Goal: Task Accomplishment & Management: Manage account settings

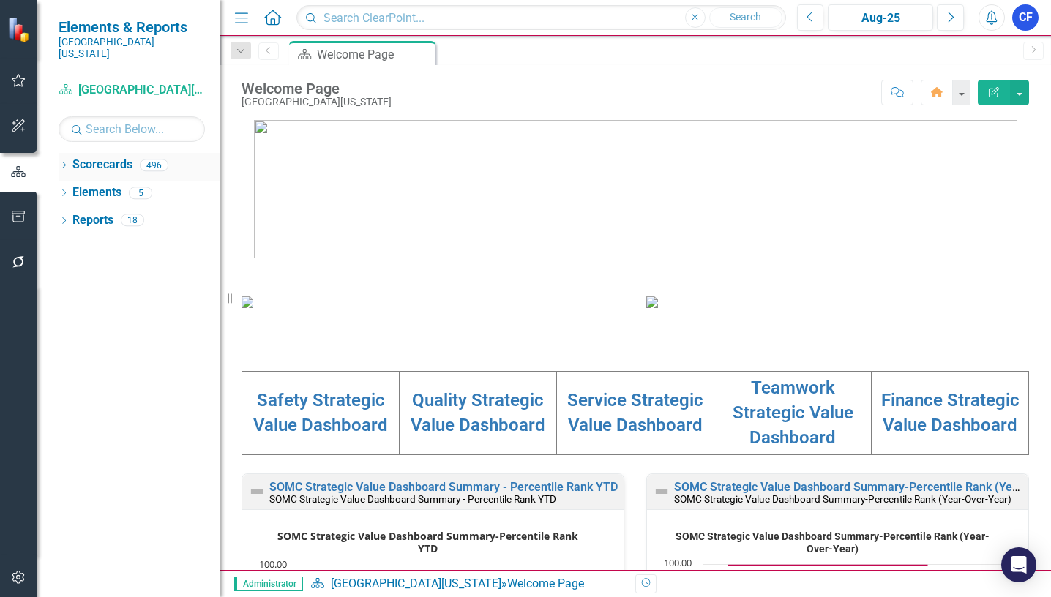
click at [61, 163] on icon "Dropdown" at bounding box center [64, 167] width 10 height 8
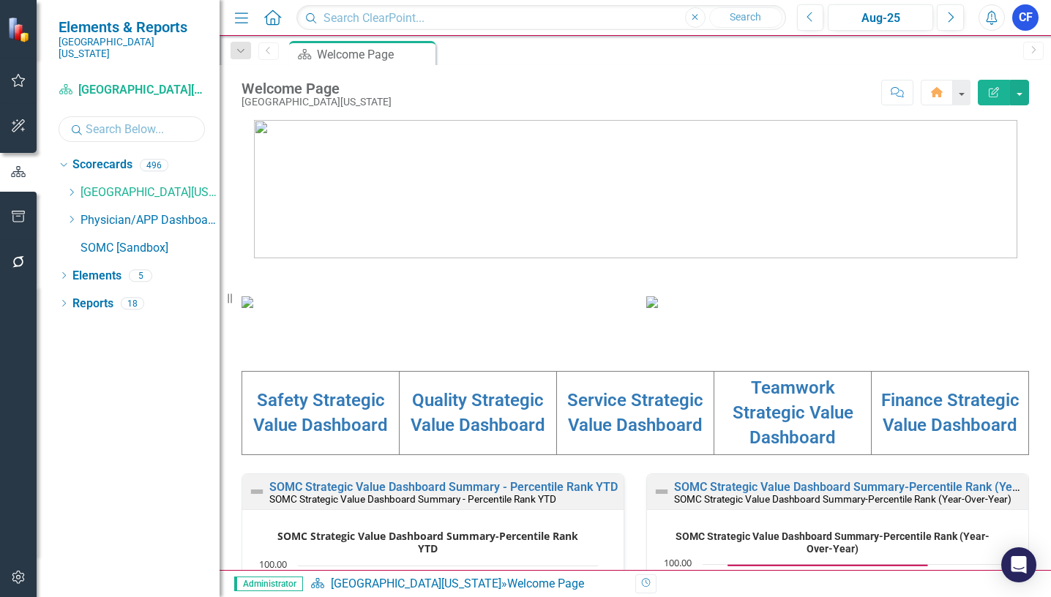
click at [116, 120] on input "text" at bounding box center [132, 129] width 146 height 26
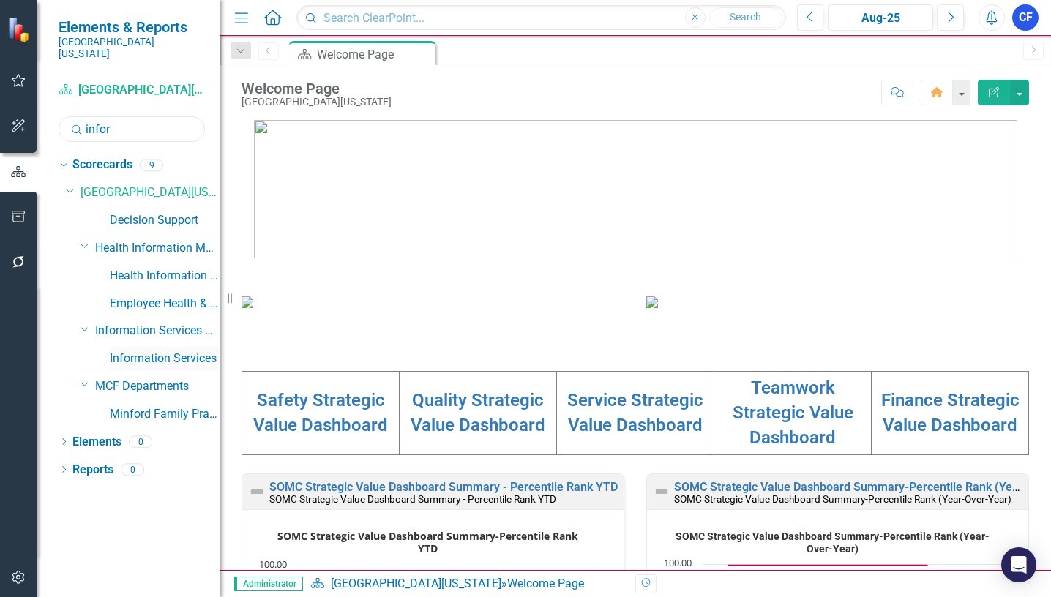
type input "infor"
click at [185, 351] on link "Information Services" at bounding box center [165, 359] width 110 height 17
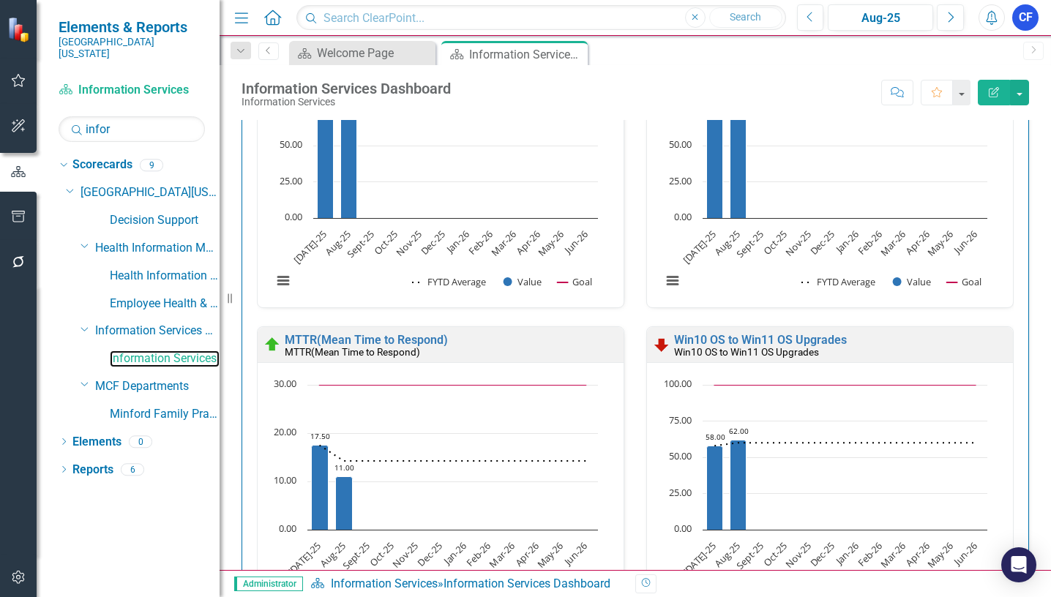
scroll to position [952, 0]
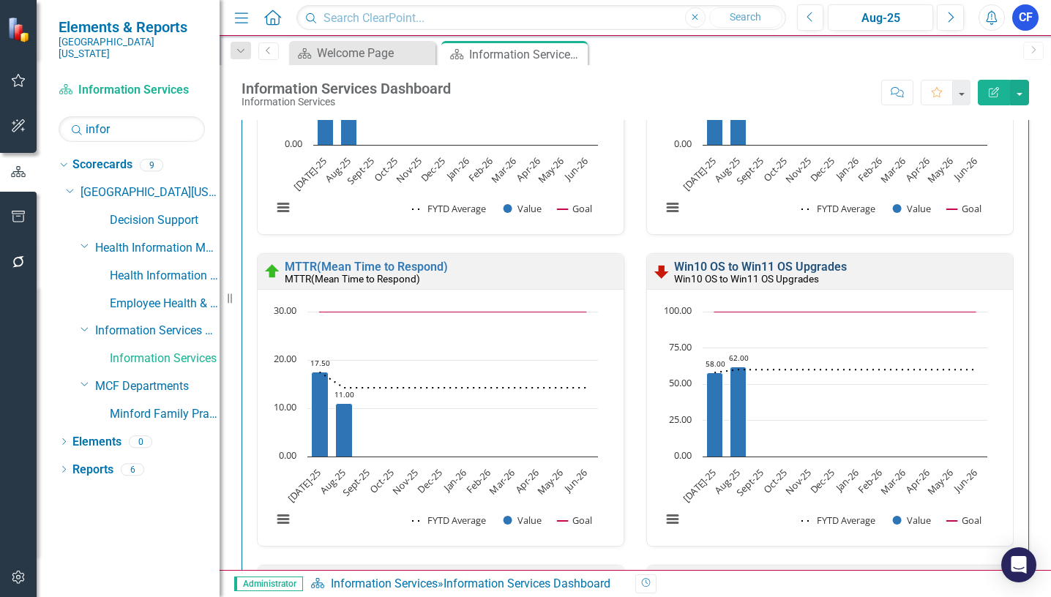
click at [756, 268] on link "Win10 OS to Win11 OS Upgrades" at bounding box center [760, 267] width 173 height 14
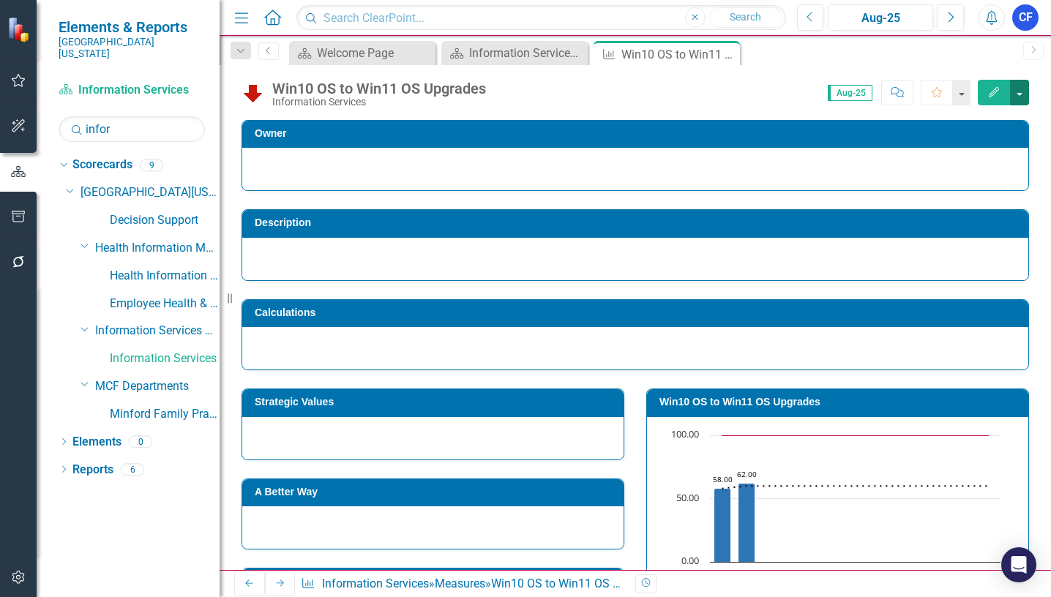
click at [1021, 96] on button "button" at bounding box center [1019, 93] width 19 height 26
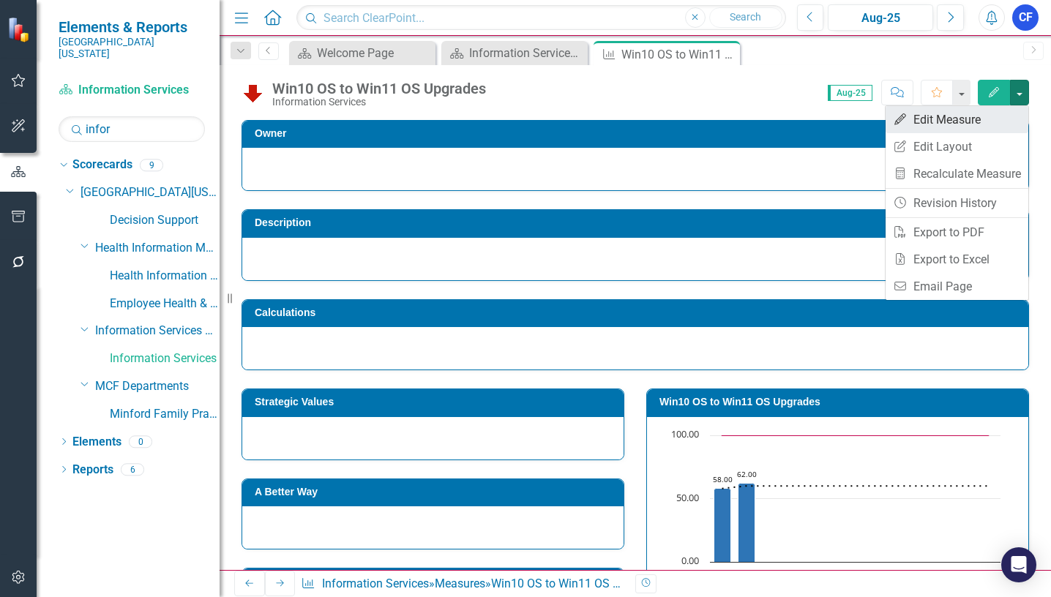
click at [955, 118] on link "Edit Edit Measure" at bounding box center [957, 119] width 143 height 27
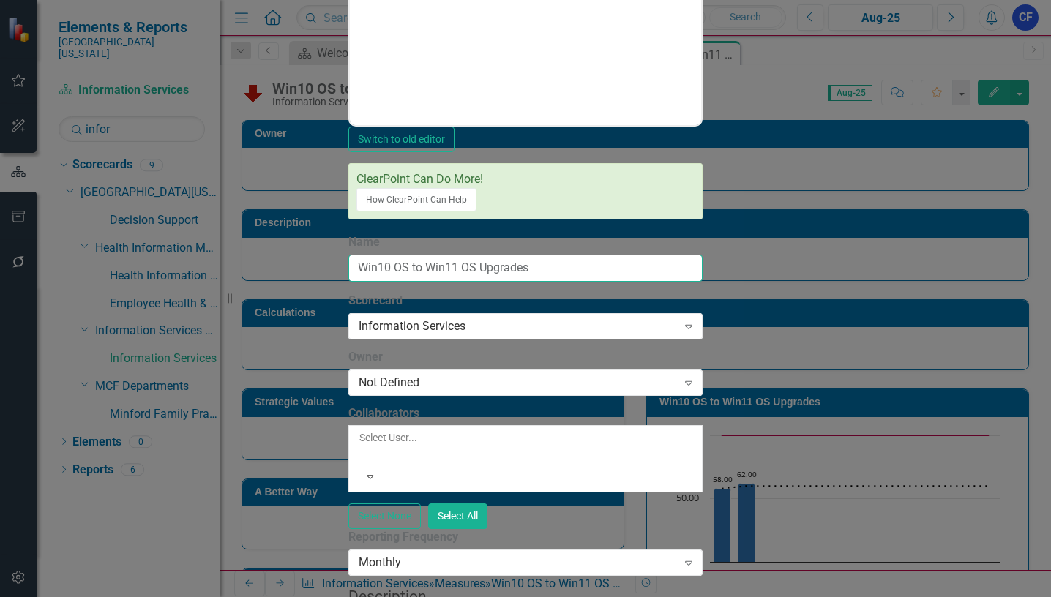
drag, startPoint x: 437, startPoint y: 131, endPoint x: 354, endPoint y: 129, distance: 82.8
click at [354, 255] on input "Win10 OS to Win11 OS Upgrades" at bounding box center [525, 268] width 354 height 27
type input "Win10 Upgrades"
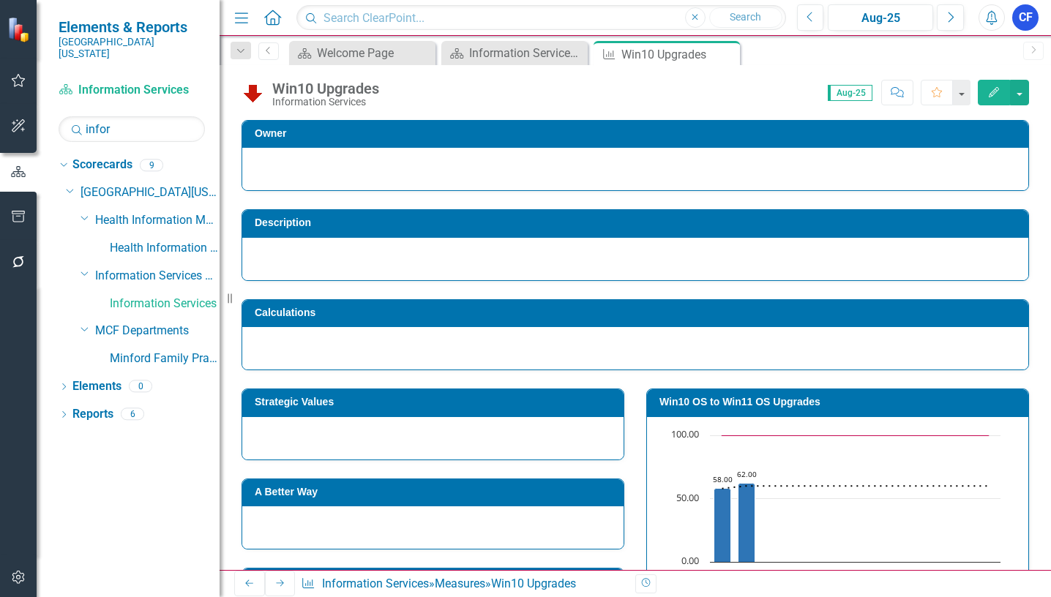
click at [786, 403] on h3 "Win10 OS to Win11 OS Upgrades" at bounding box center [841, 402] width 362 height 11
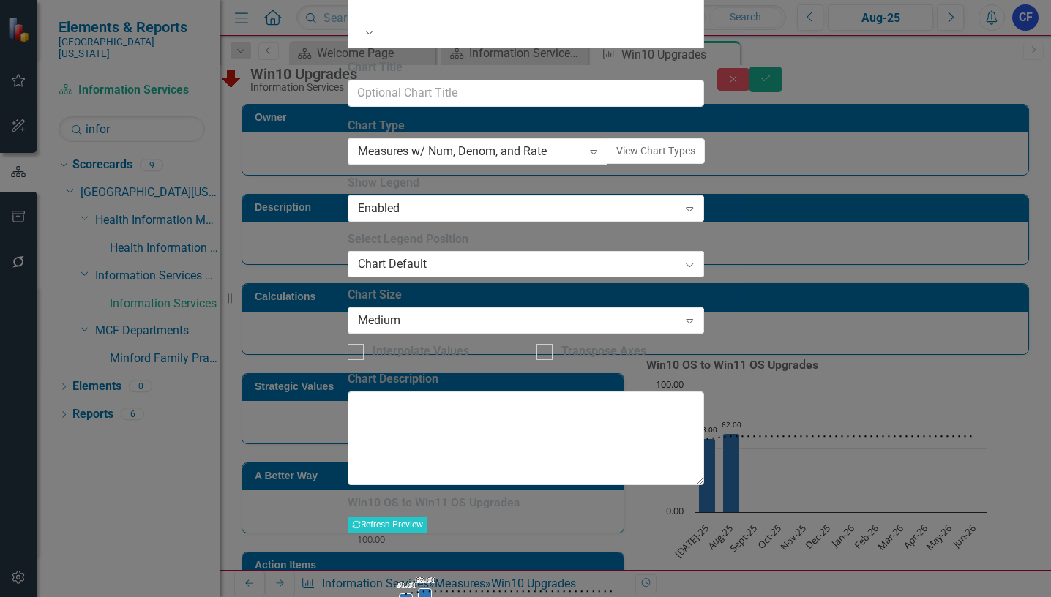
drag, startPoint x: 535, startPoint y: 82, endPoint x: 451, endPoint y: 80, distance: 84.2
type input "Win10 Upgrades"
click at [428, 517] on button "Recalculate Refresh Preview" at bounding box center [388, 525] width 80 height 16
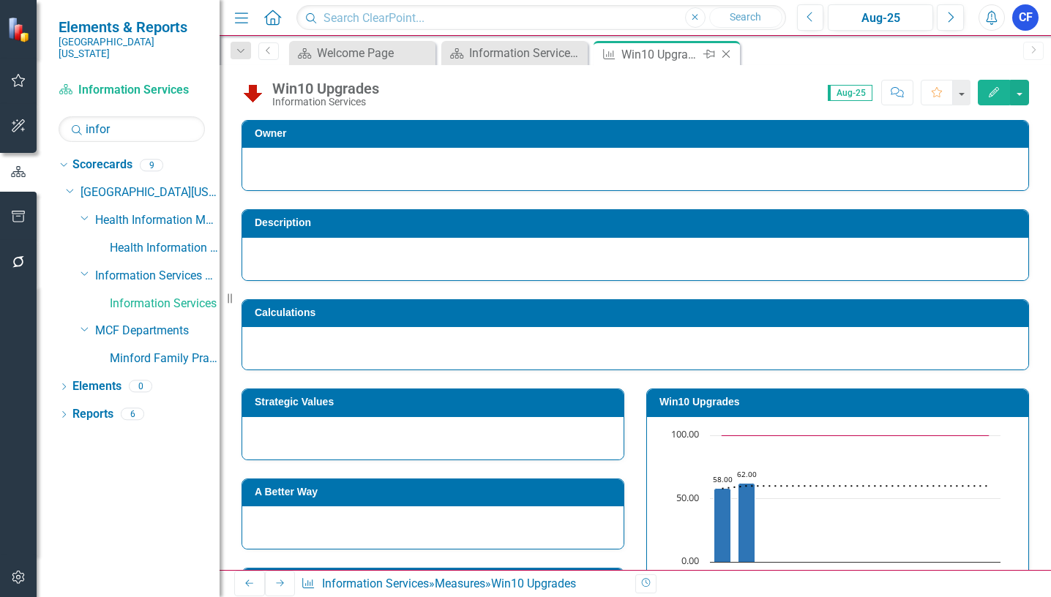
click at [726, 56] on icon "Close" at bounding box center [726, 54] width 15 height 12
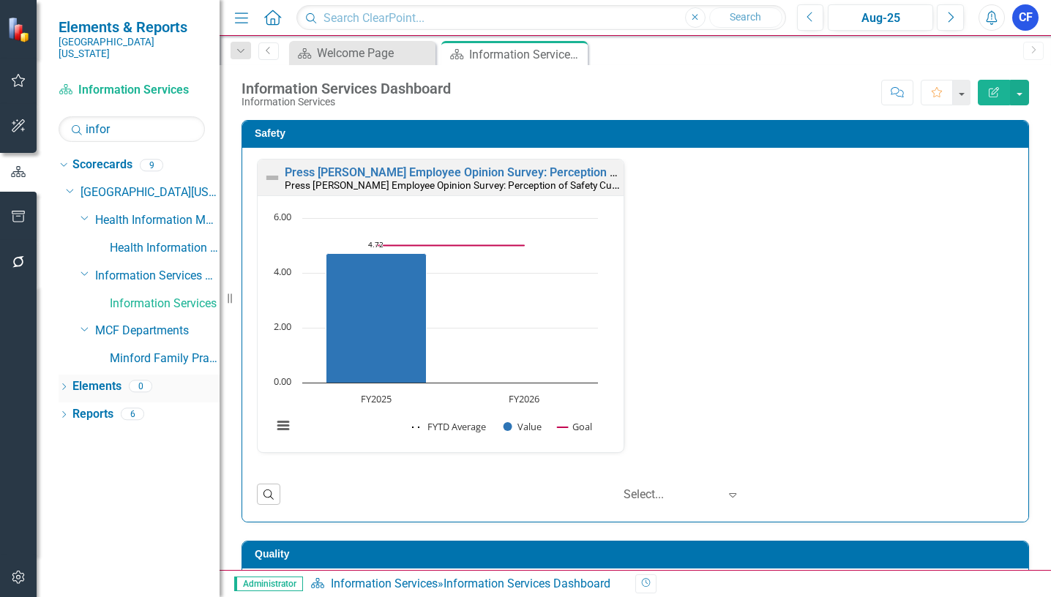
click at [96, 379] on link "Elements" at bounding box center [96, 387] width 49 height 17
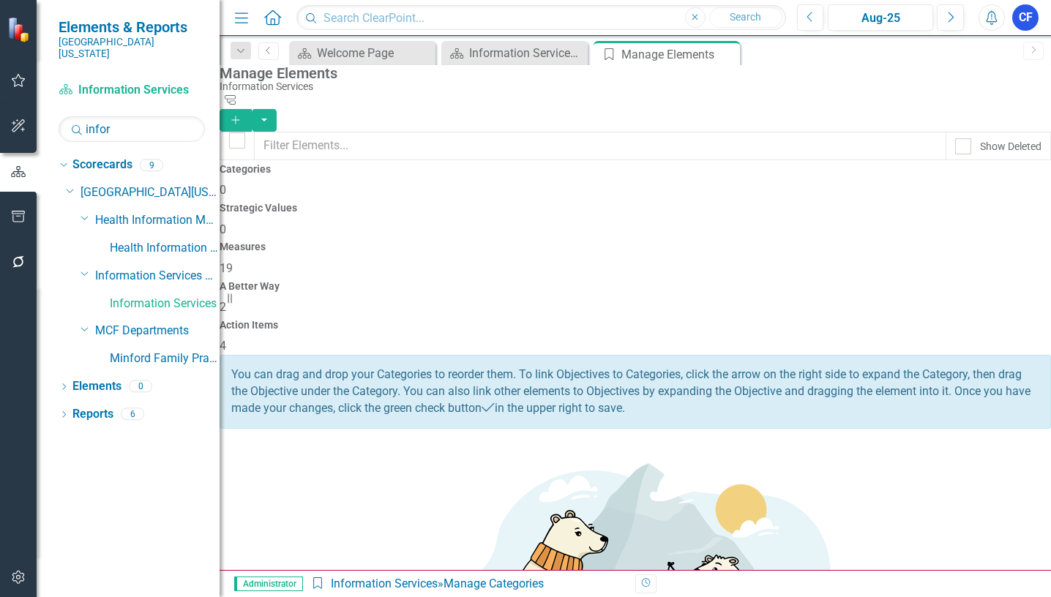
click at [641, 242] on div "Measures" at bounding box center [636, 247] width 832 height 11
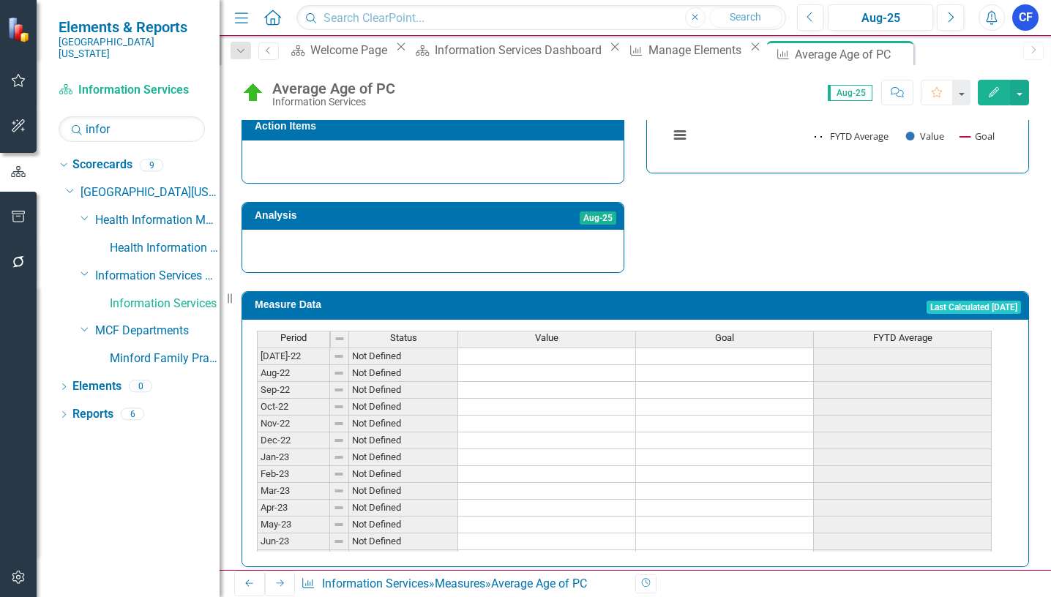
scroll to position [497, 0]
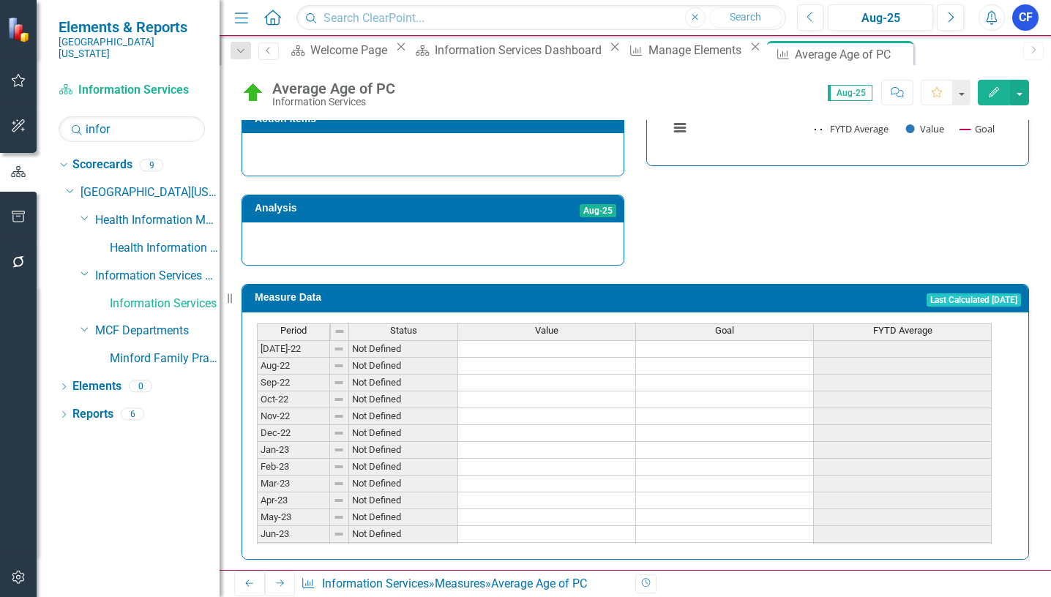
click at [556, 326] on span "Value" at bounding box center [546, 331] width 23 height 10
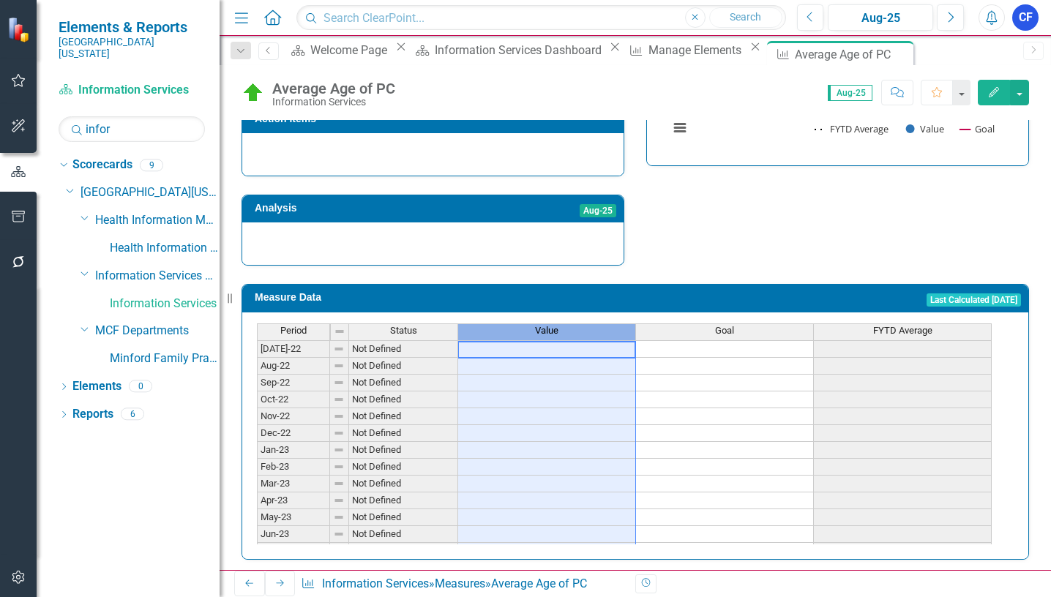
click at [556, 326] on span "Value" at bounding box center [546, 331] width 23 height 10
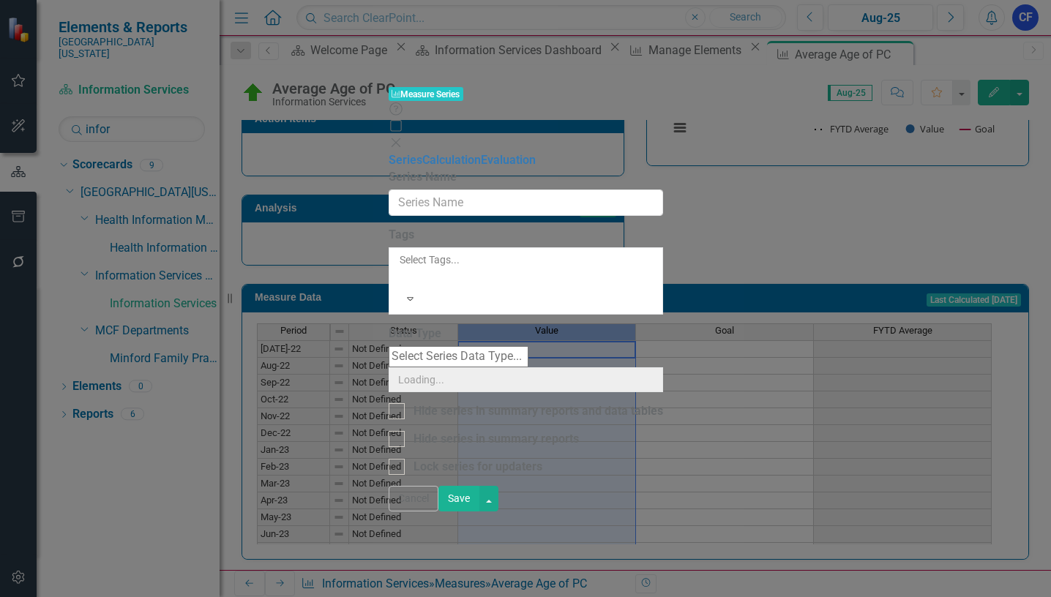
type input "Value"
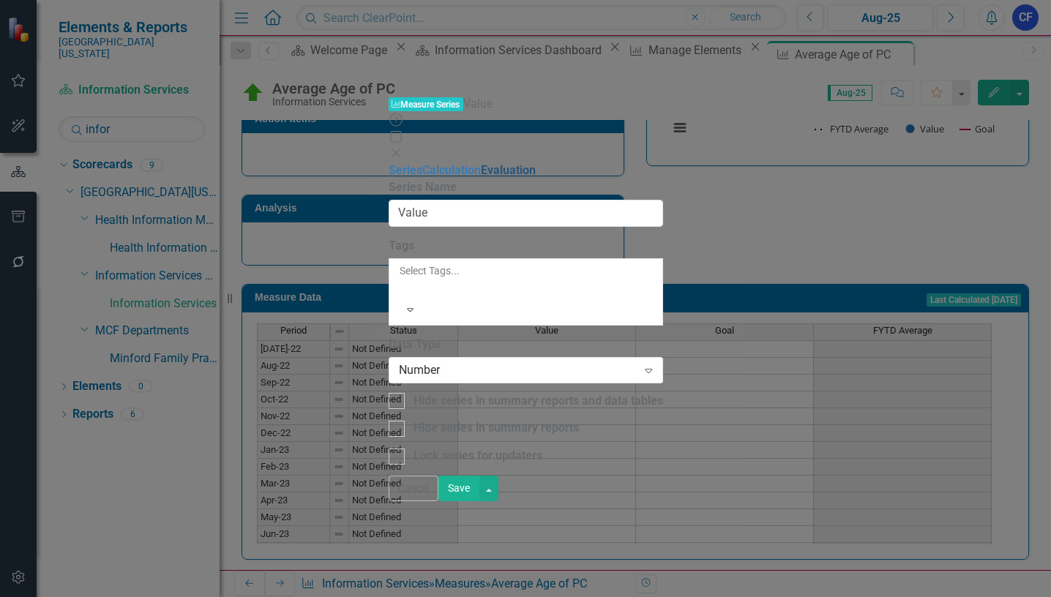
click at [481, 163] on link "Evaluation" at bounding box center [508, 170] width 55 height 14
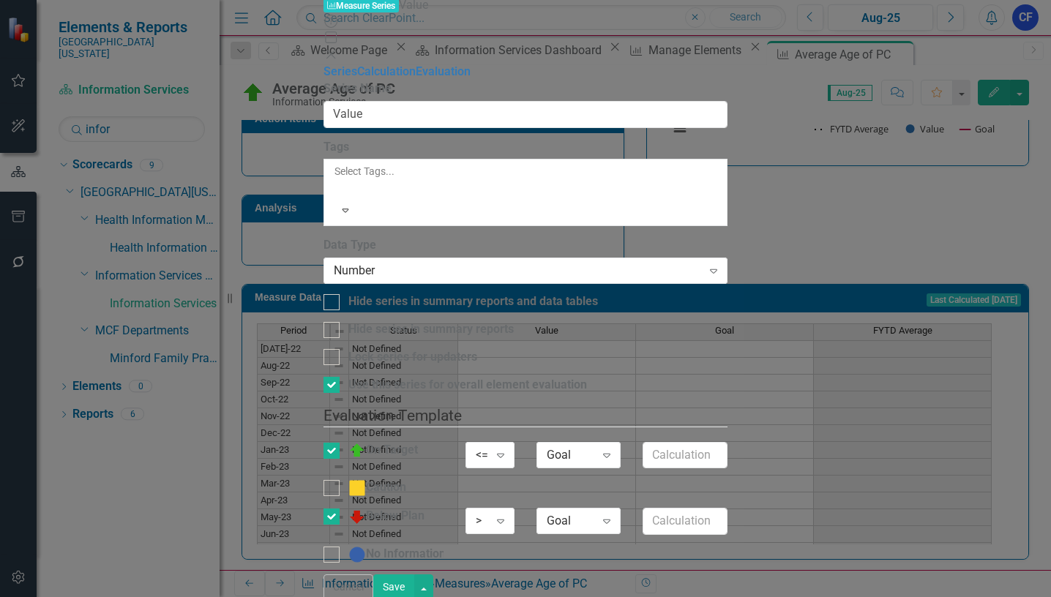
click at [373, 581] on button "Cancel" at bounding box center [349, 588] width 50 height 26
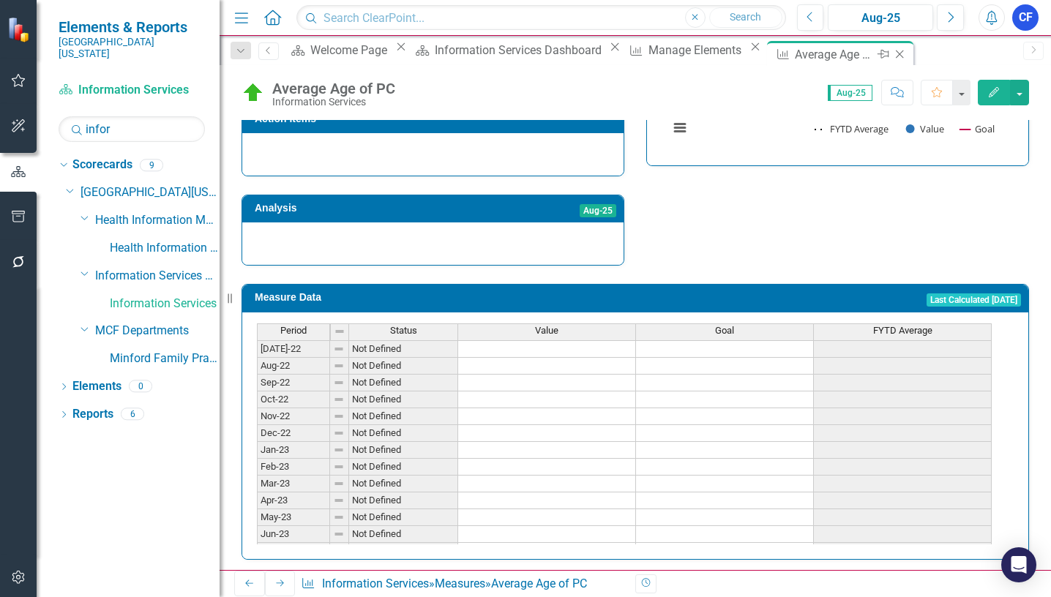
click at [892, 57] on icon "Close" at bounding box center [899, 54] width 15 height 12
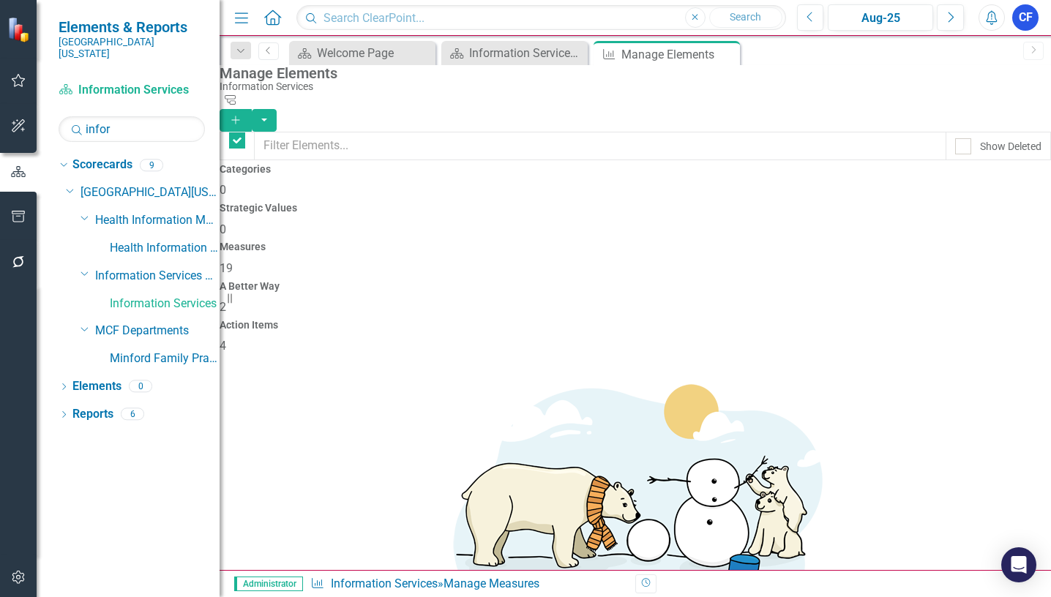
checkbox input "false"
click at [729, 56] on icon "Close" at bounding box center [726, 54] width 15 height 12
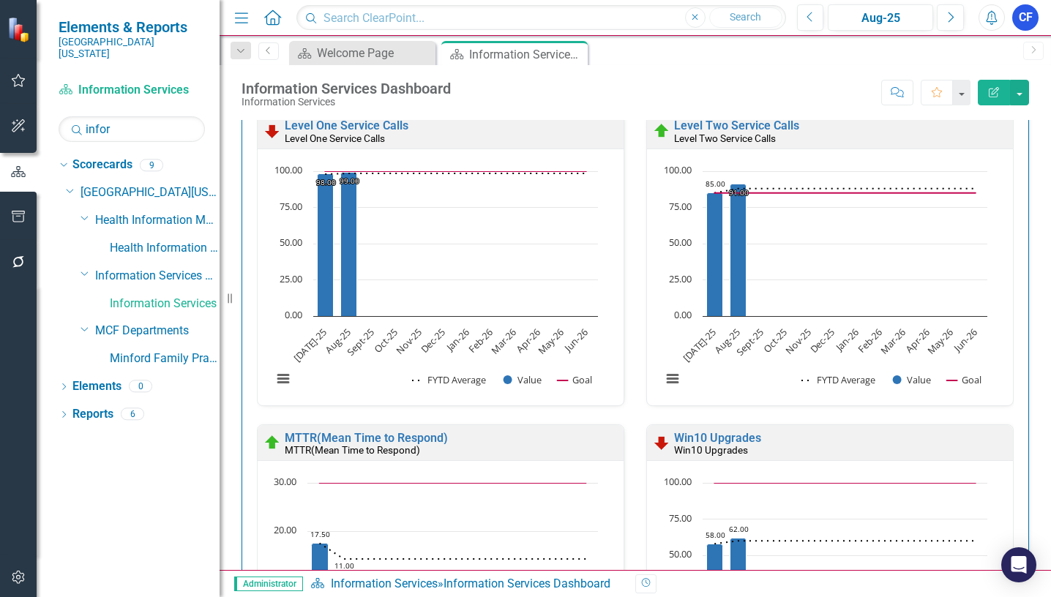
scroll to position [805, 0]
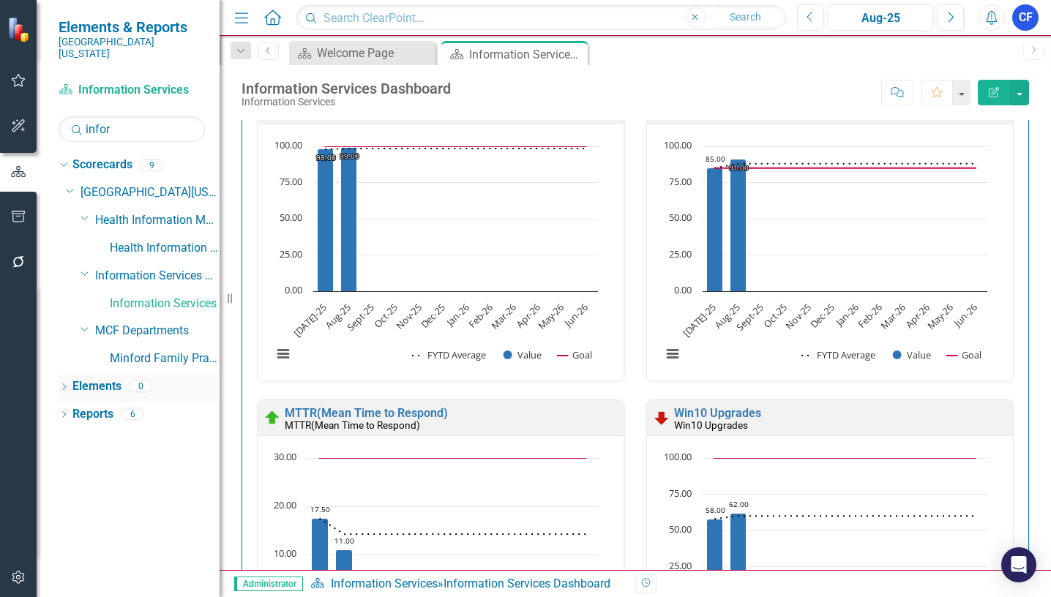
click at [88, 379] on link "Elements" at bounding box center [96, 387] width 49 height 17
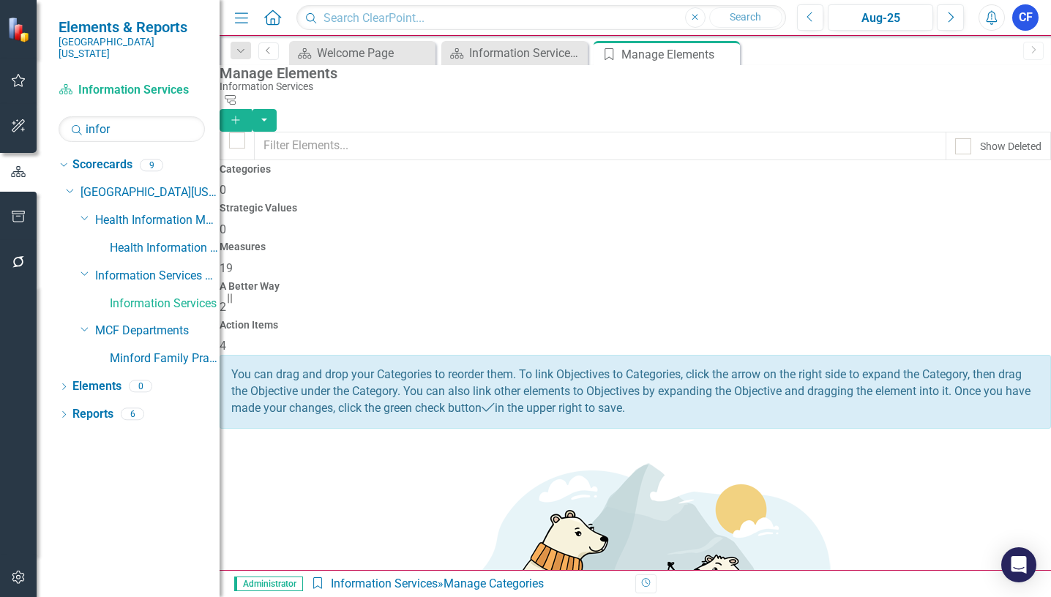
click at [627, 242] on h4 "Measures" at bounding box center [636, 247] width 832 height 11
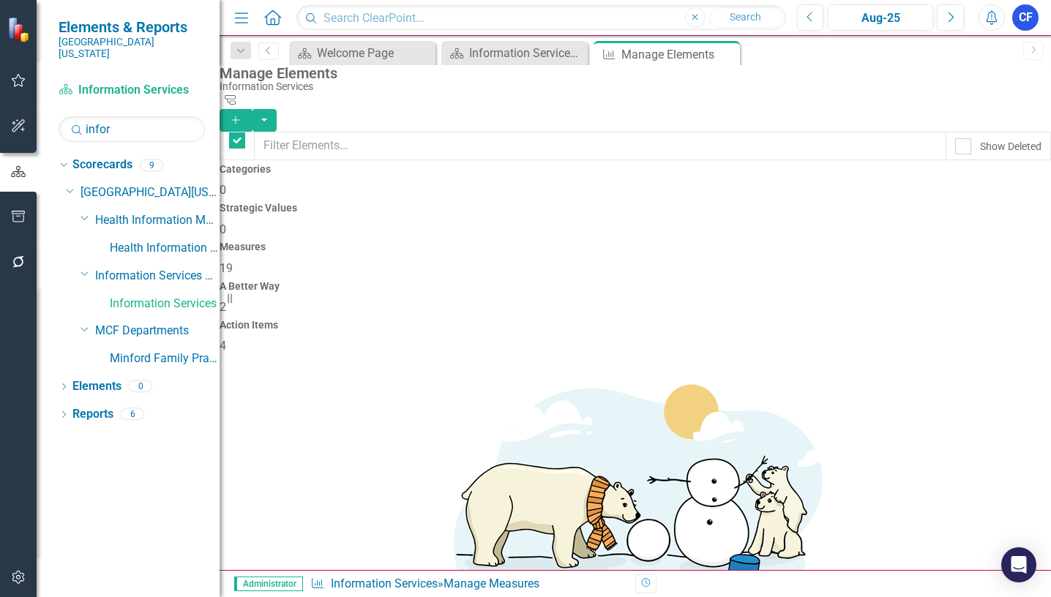
checkbox input "false"
drag, startPoint x: 253, startPoint y: 561, endPoint x: 256, endPoint y: 493, distance: 68.2
drag, startPoint x: 261, startPoint y: 562, endPoint x: 260, endPoint y: 356, distance: 206.5
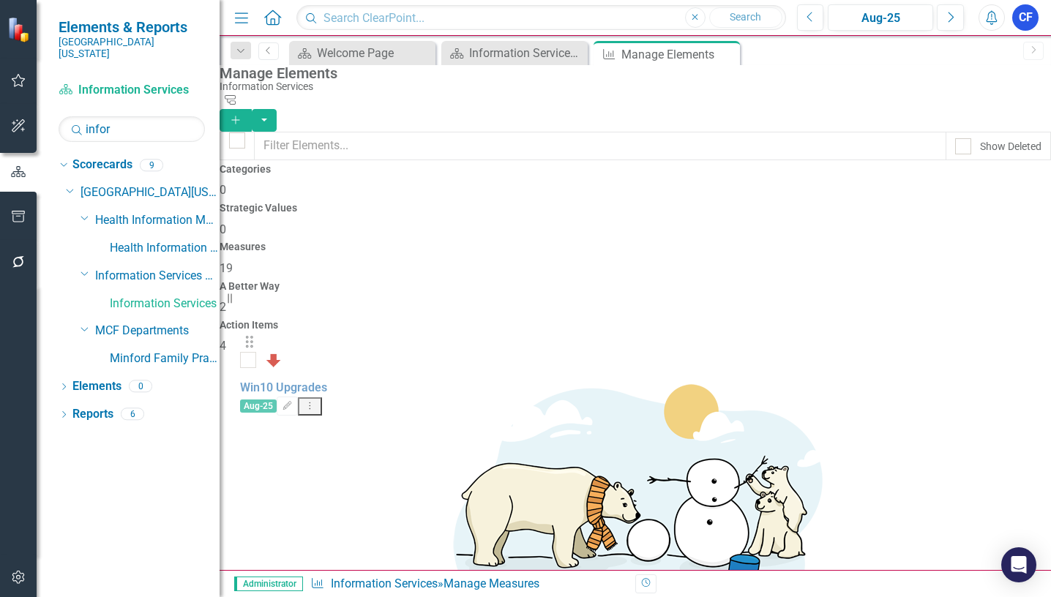
drag, startPoint x: 257, startPoint y: 452, endPoint x: 256, endPoint y: 397, distance: 54.9
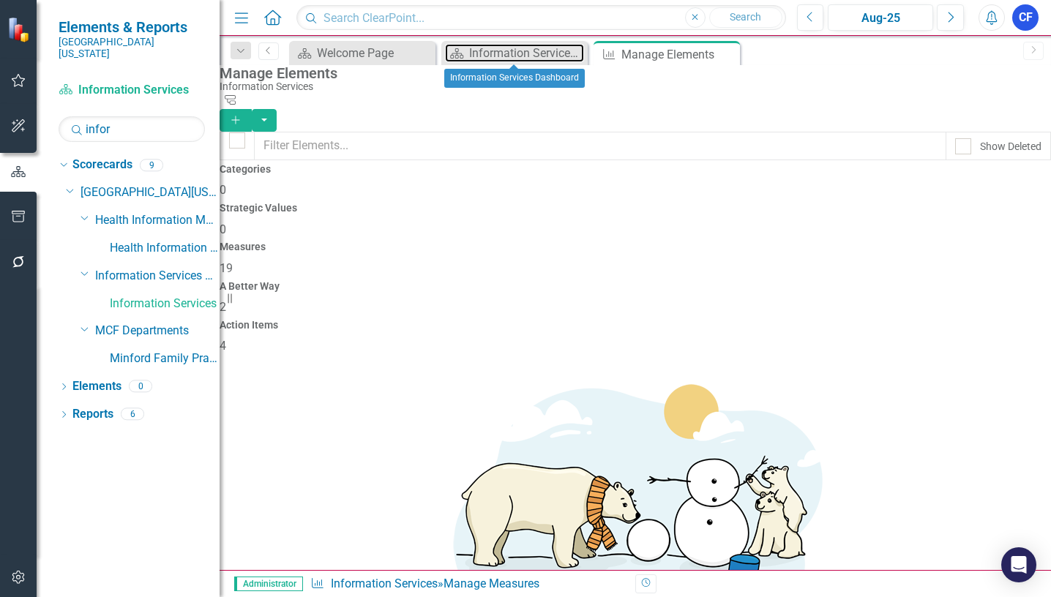
drag, startPoint x: 526, startPoint y: 53, endPoint x: 210, endPoint y: 597, distance: 628.2
click at [526, 53] on div "Information Services Dashboard" at bounding box center [526, 53] width 115 height 18
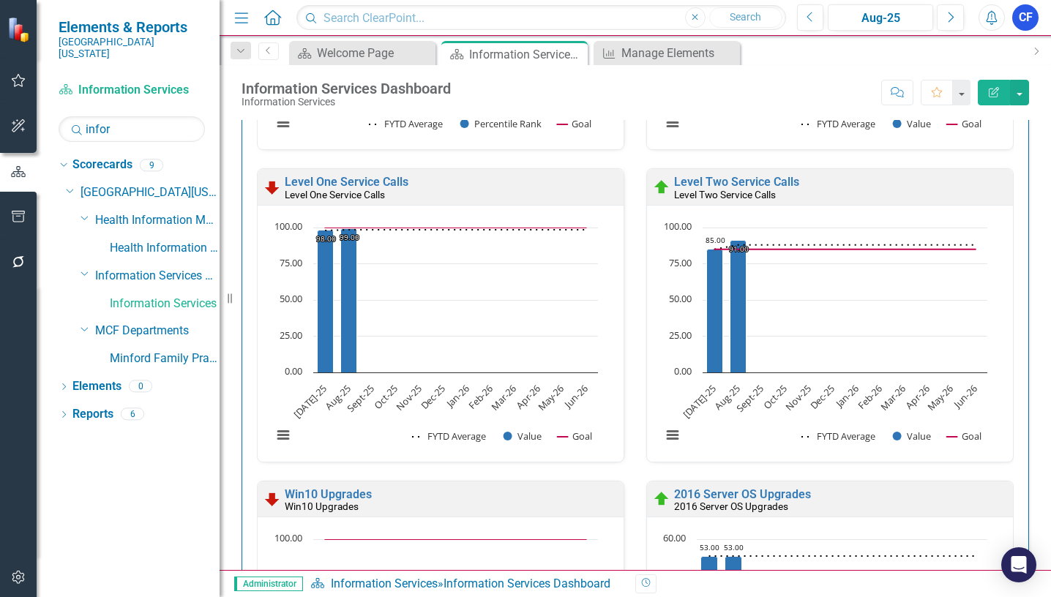
scroll to position [879, 0]
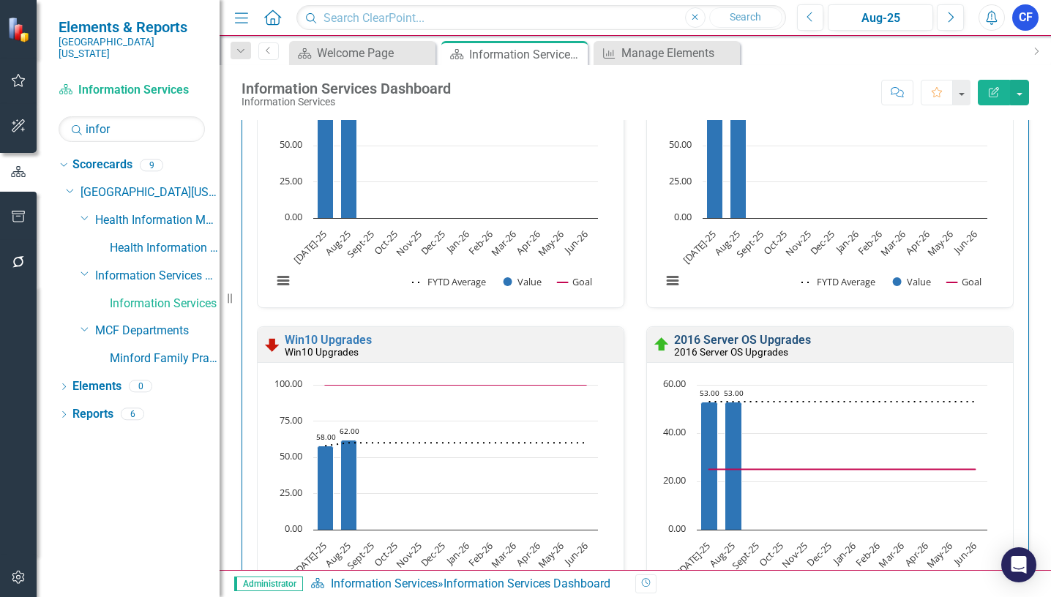
click at [728, 343] on link "2016 Server OS Upgrades" at bounding box center [742, 340] width 137 height 14
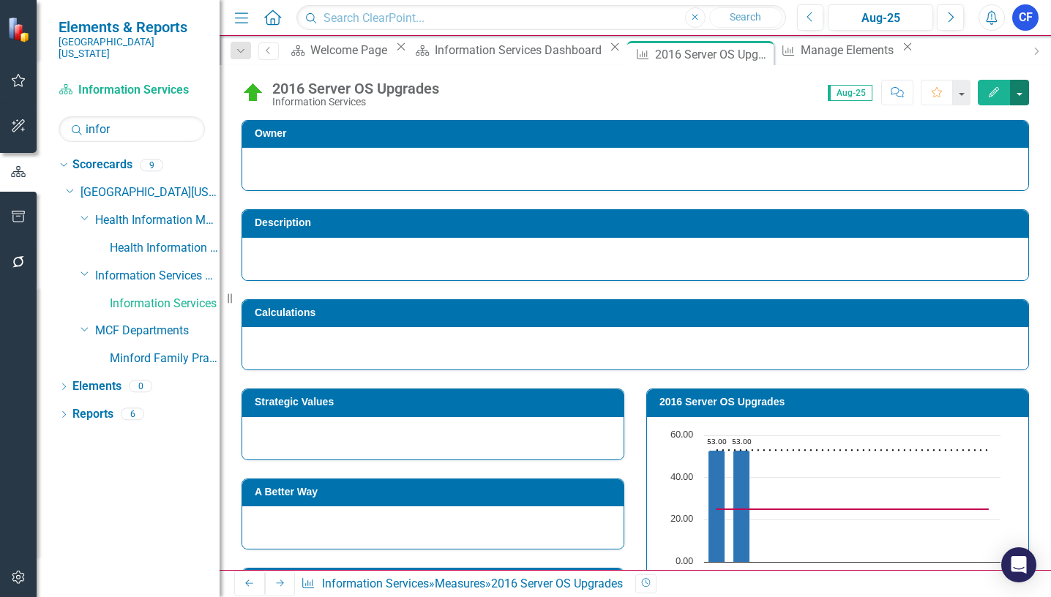
click at [1022, 94] on button "button" at bounding box center [1019, 93] width 19 height 26
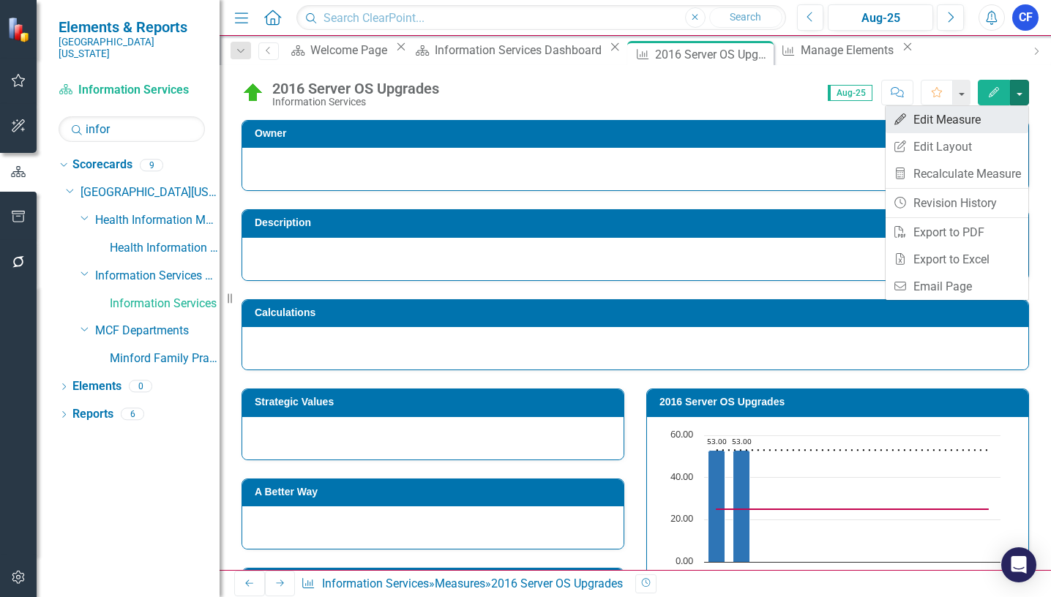
click at [960, 123] on link "Edit Edit Measure" at bounding box center [957, 119] width 143 height 27
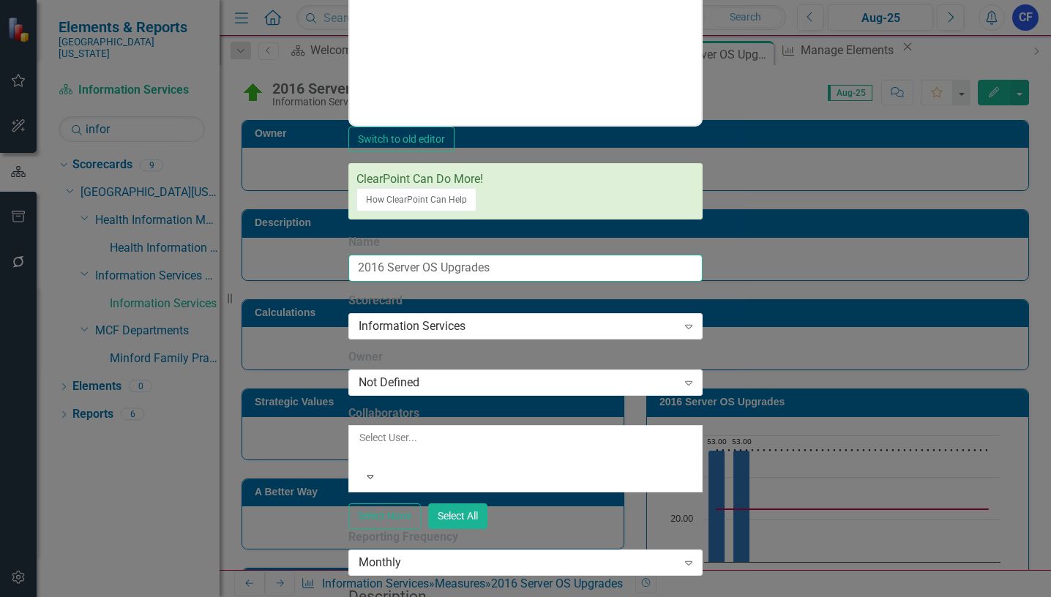
click at [400, 255] on input "2016 Server OS Upgrades" at bounding box center [525, 268] width 354 height 27
click at [452, 255] on input "2016 Server Upgrades" at bounding box center [525, 268] width 354 height 27
drag, startPoint x: 491, startPoint y: 133, endPoint x: 315, endPoint y: 138, distance: 176.5
click at [348, 255] on input "2016 Server Upgrades(non-MTE)" at bounding box center [525, 268] width 354 height 27
type input "2016 Server Upgrades(non-MTE)"
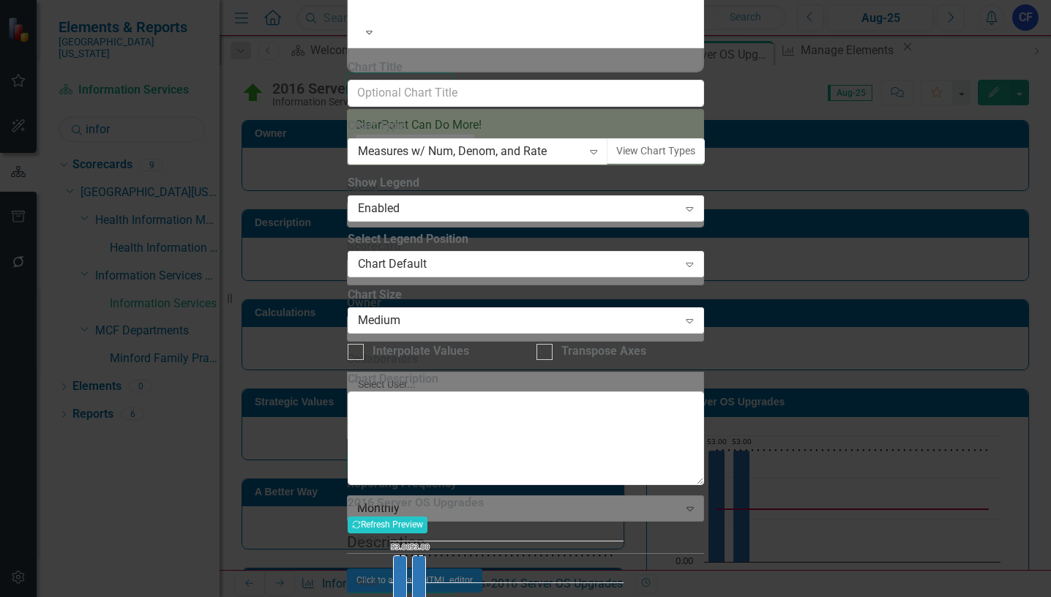
drag, startPoint x: 562, startPoint y: 83, endPoint x: 420, endPoint y: 84, distance: 142.8
paste input "Upgrades(non-MTE)"
type input "2016 Server Upgrades(non-MTE)"
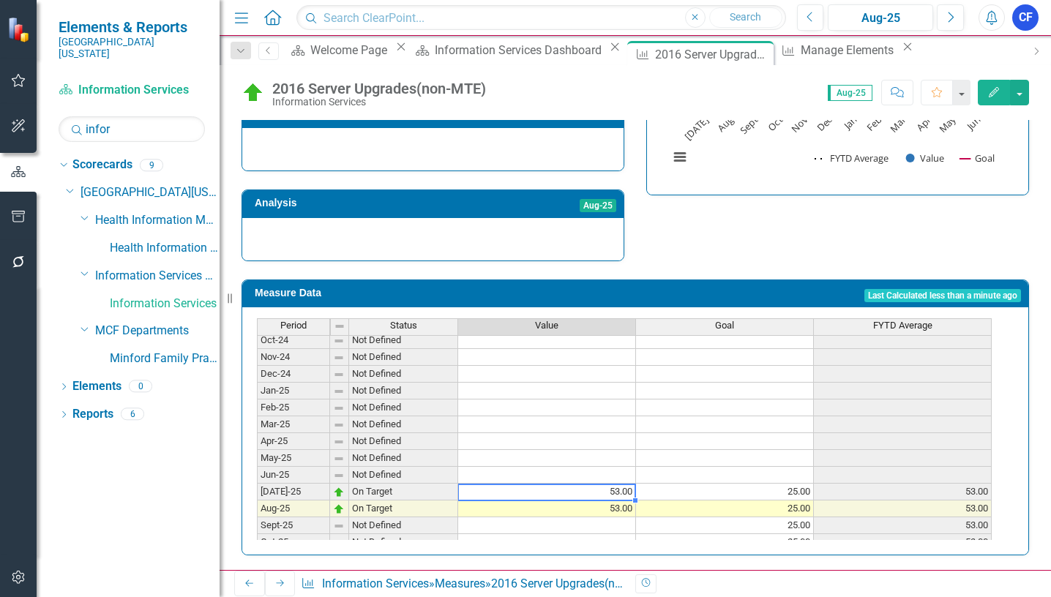
click at [619, 490] on tbody "Dec-23 Not Defined Jan-24 Not Defined Feb-24 Not Defined Mar-24 Not Defined Apr…" at bounding box center [624, 424] width 735 height 523
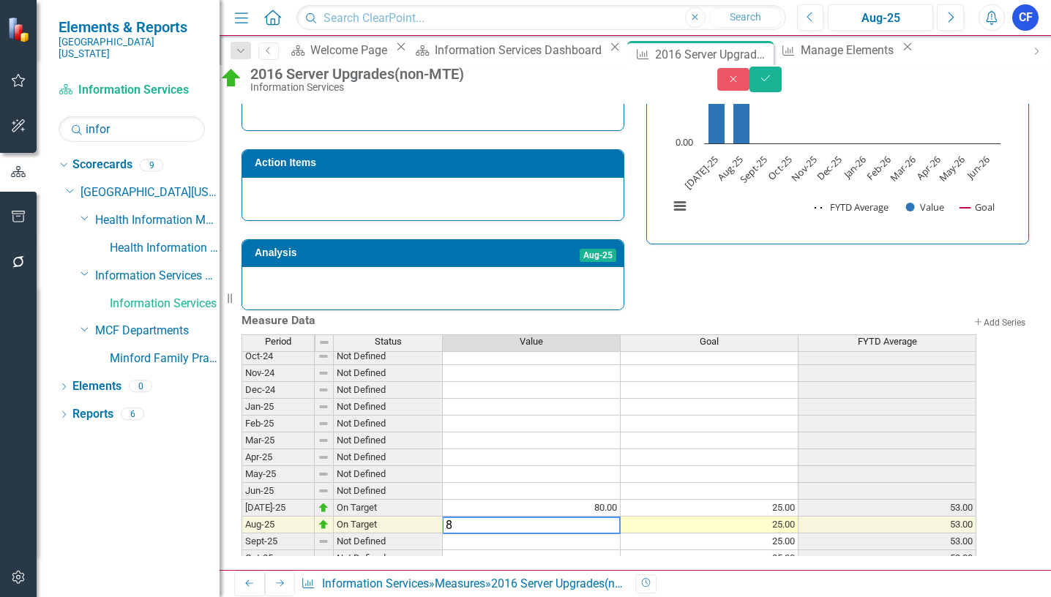
type textarea "80"
click at [772, 500] on td "25.00" at bounding box center [710, 508] width 178 height 17
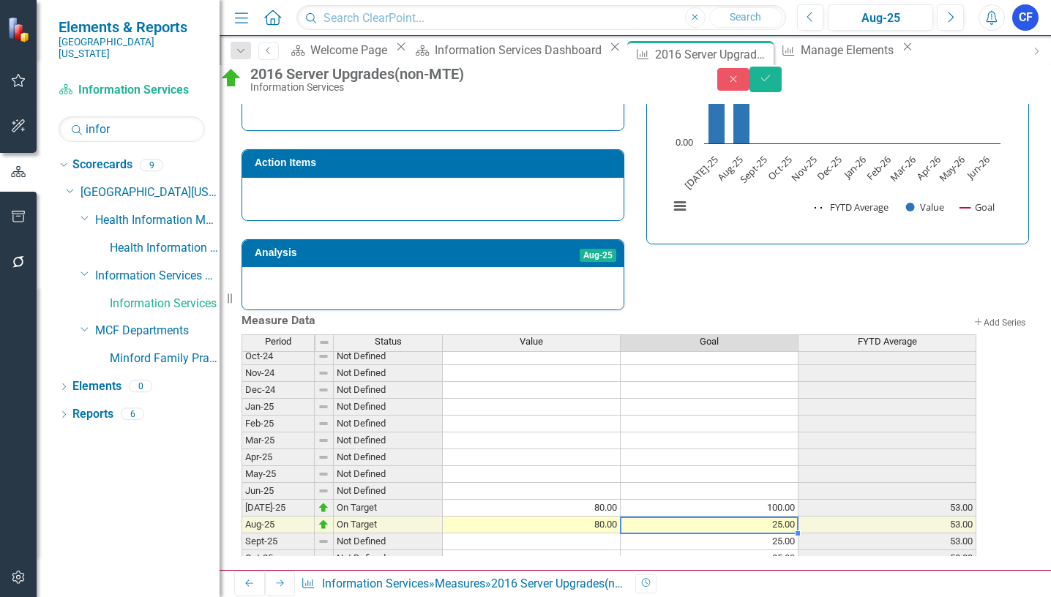
type textarea "25"
click at [784, 500] on td "100.00" at bounding box center [710, 508] width 178 height 17
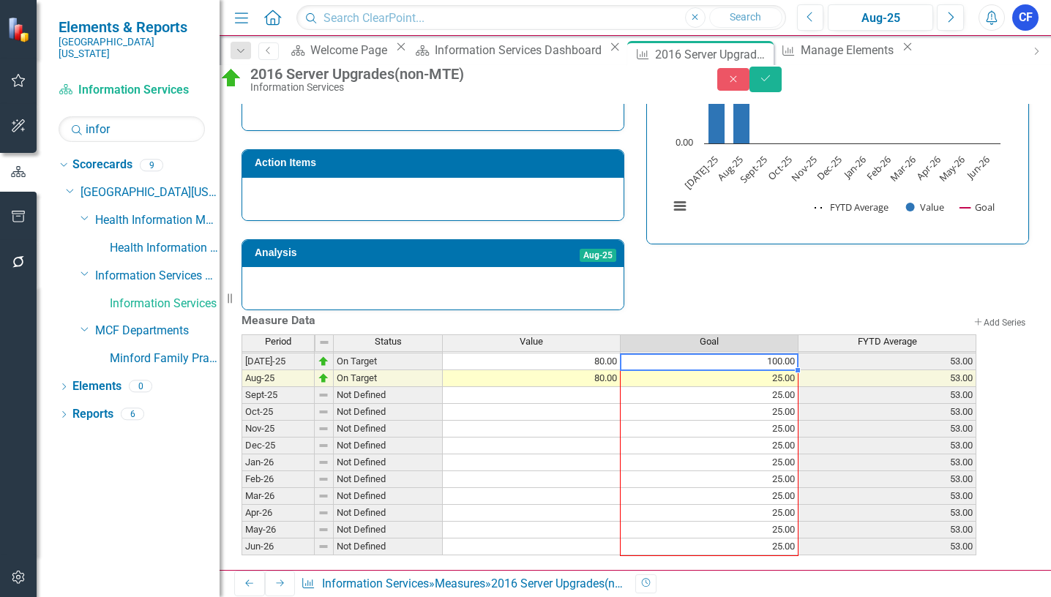
scroll to position [620, 0]
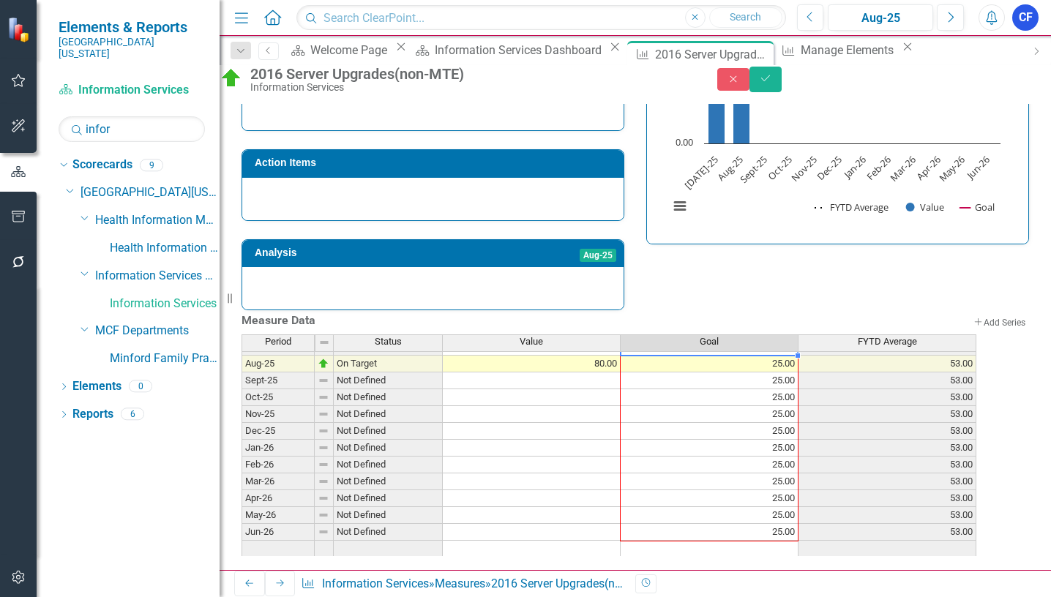
drag, startPoint x: 811, startPoint y: 503, endPoint x: 799, endPoint y: 518, distance: 19.8
click at [242, 518] on div "Period Status Value Goal FYTD Average [DATE]-24 Not Defined Aug-24 Not Defined …" at bounding box center [242, 347] width 0 height 456
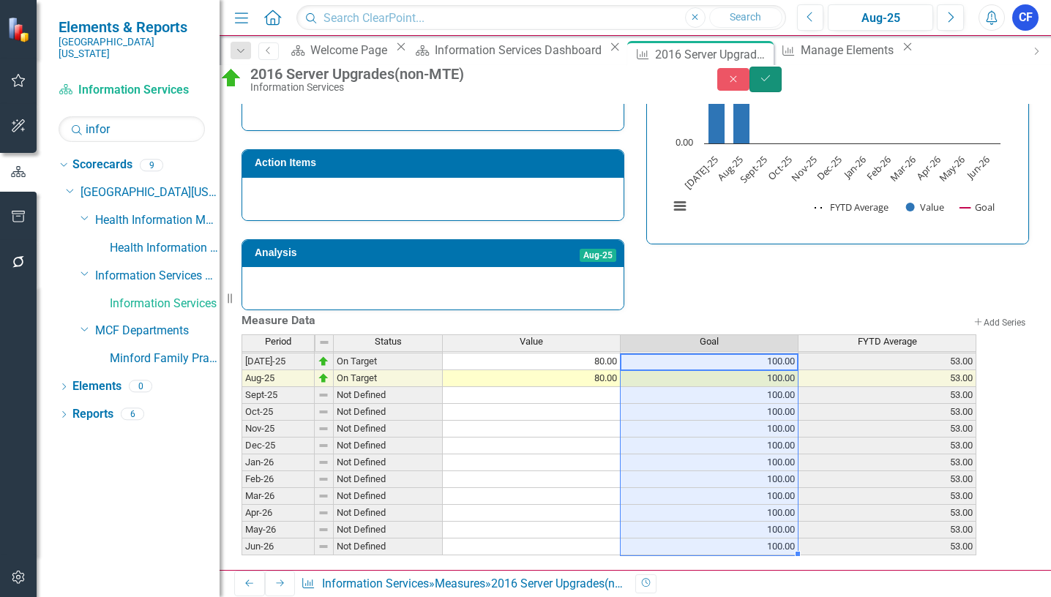
click at [782, 92] on button "Save" at bounding box center [766, 80] width 32 height 26
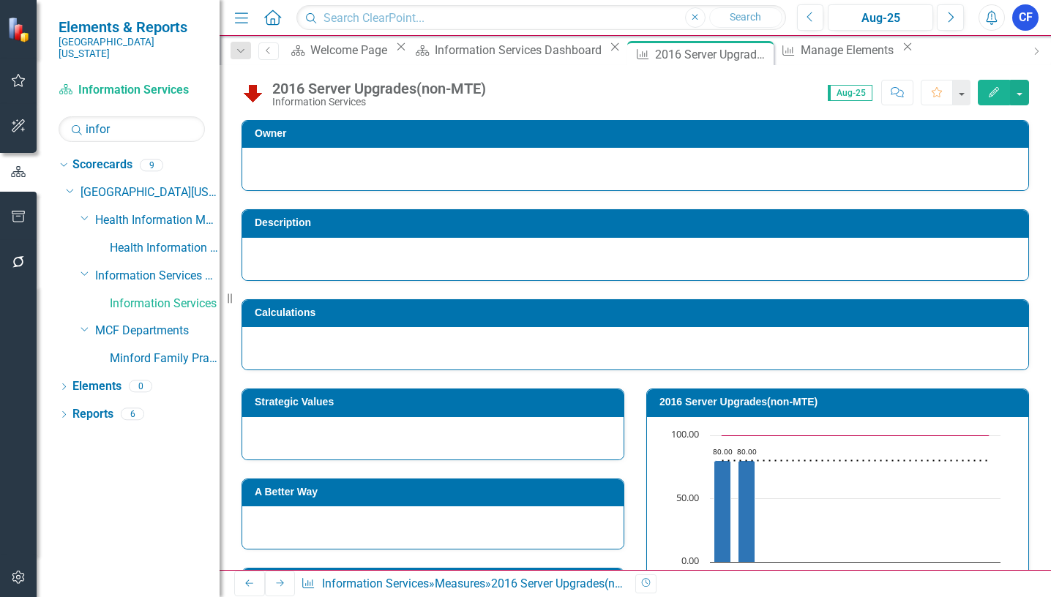
click at [275, 584] on icon "Next" at bounding box center [281, 583] width 12 height 9
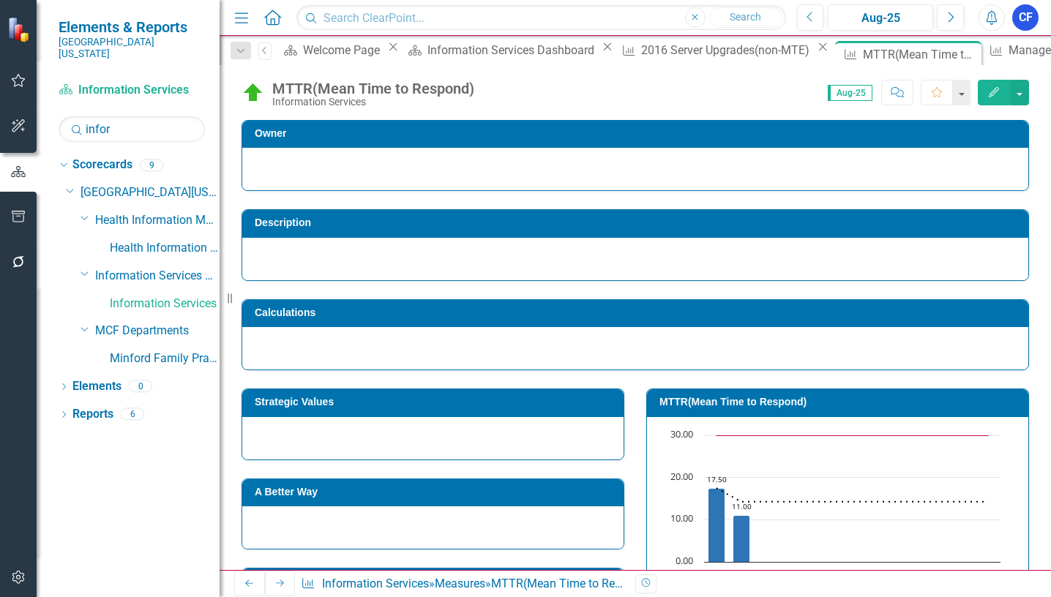
click at [600, 67] on div "MTTR(Mean Time to Respond) Information Services Score: N/A Aug-25 Completed Com…" at bounding box center [636, 87] width 832 height 44
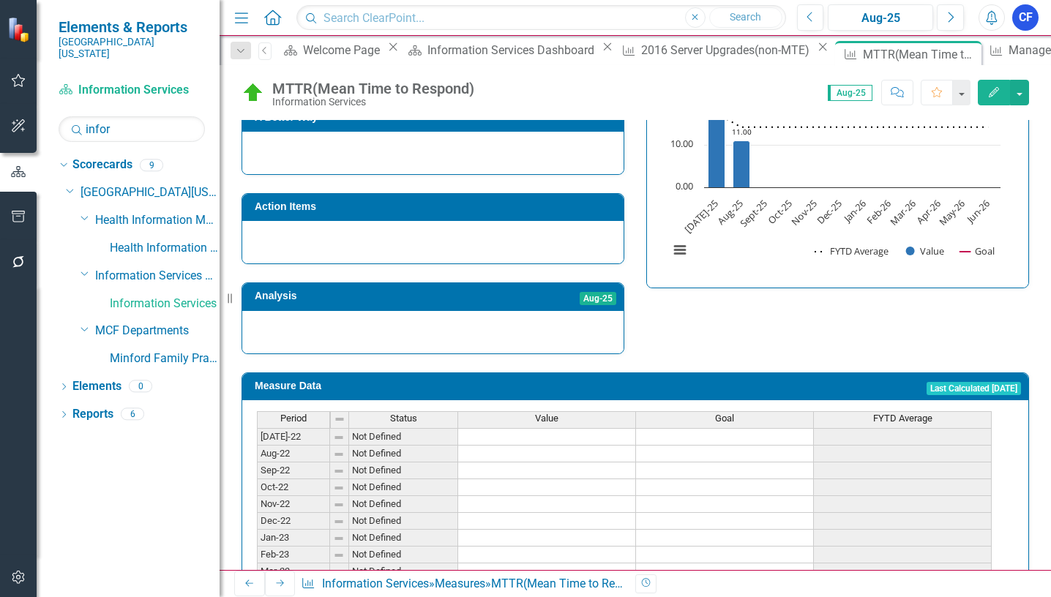
scroll to position [474, 0]
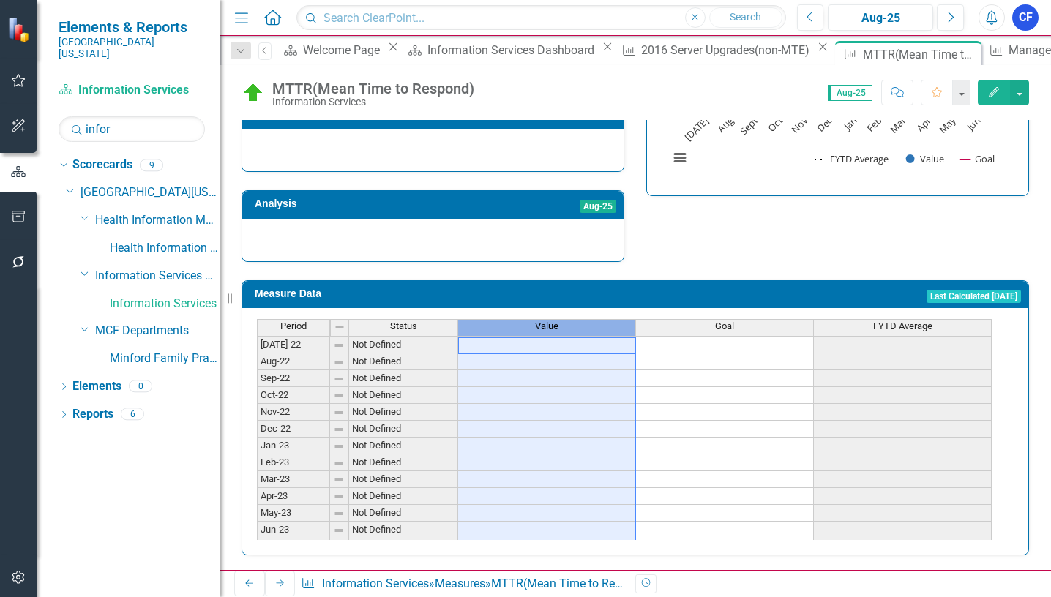
click at [543, 324] on span "Value" at bounding box center [546, 326] width 23 height 10
click at [543, 323] on span "Value" at bounding box center [546, 326] width 23 height 10
click at [543, 322] on span "Value" at bounding box center [546, 326] width 23 height 10
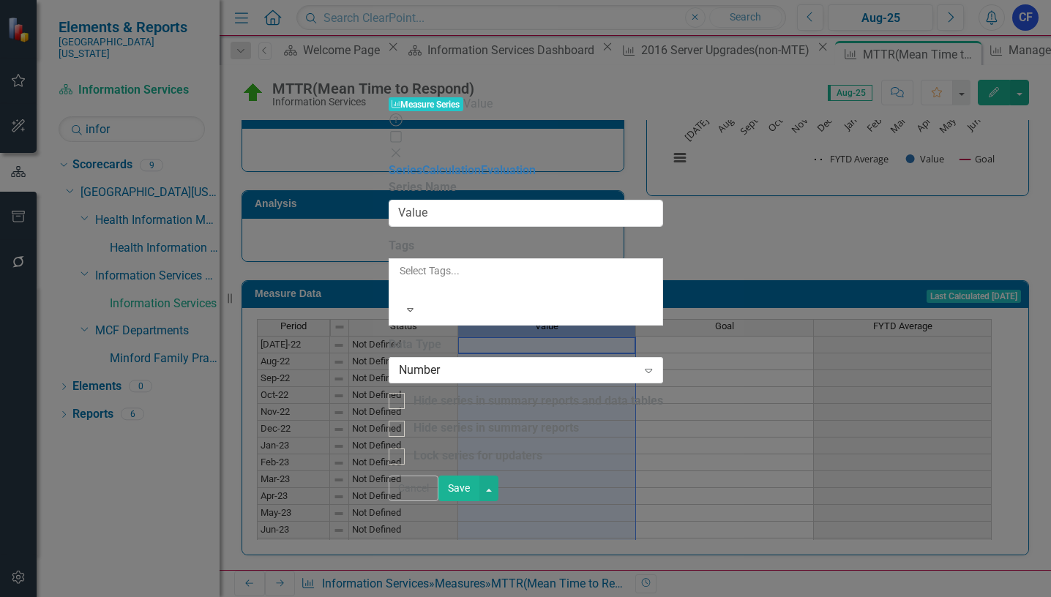
type input "Value"
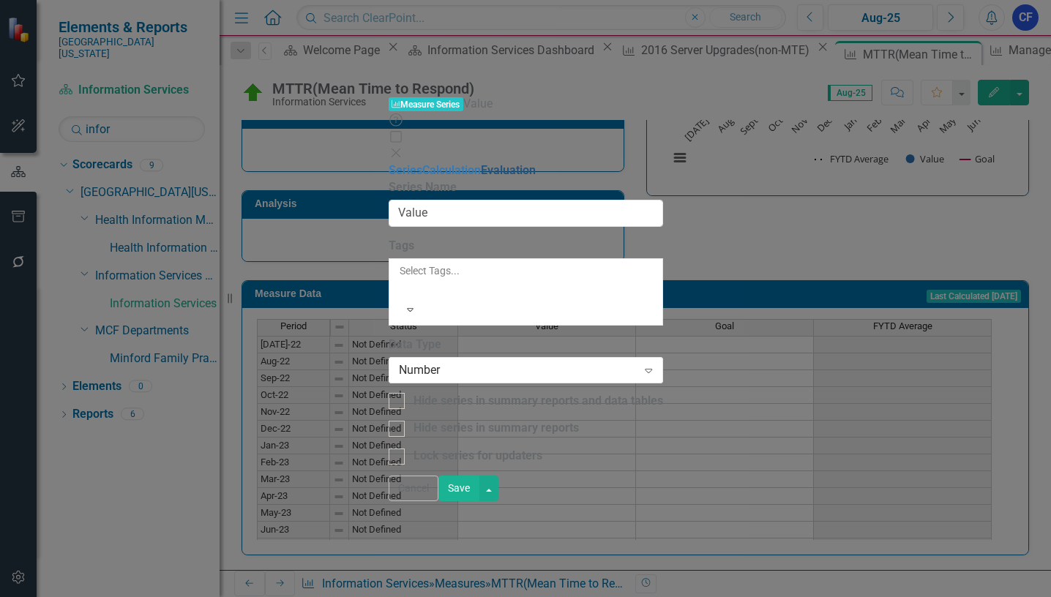
click at [481, 163] on link "Evaluation" at bounding box center [508, 170] width 55 height 14
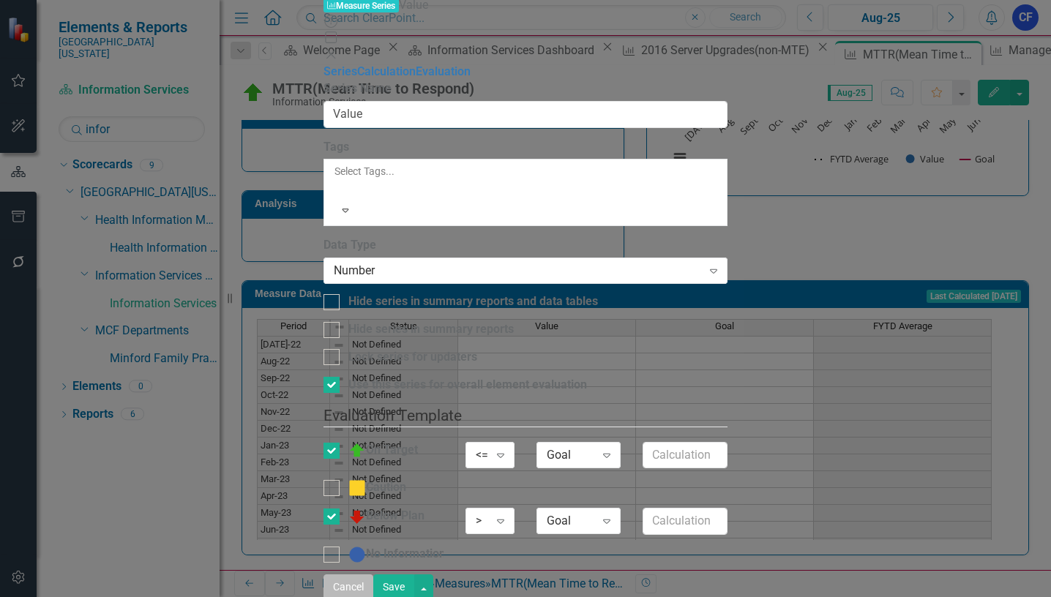
click at [373, 585] on button "Cancel" at bounding box center [349, 588] width 50 height 26
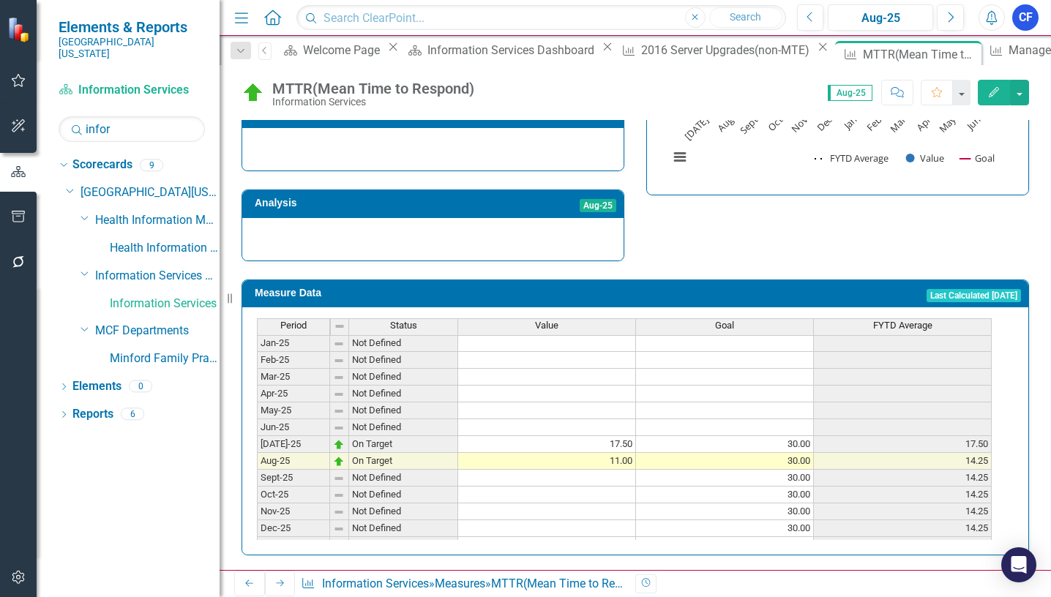
scroll to position [512, 0]
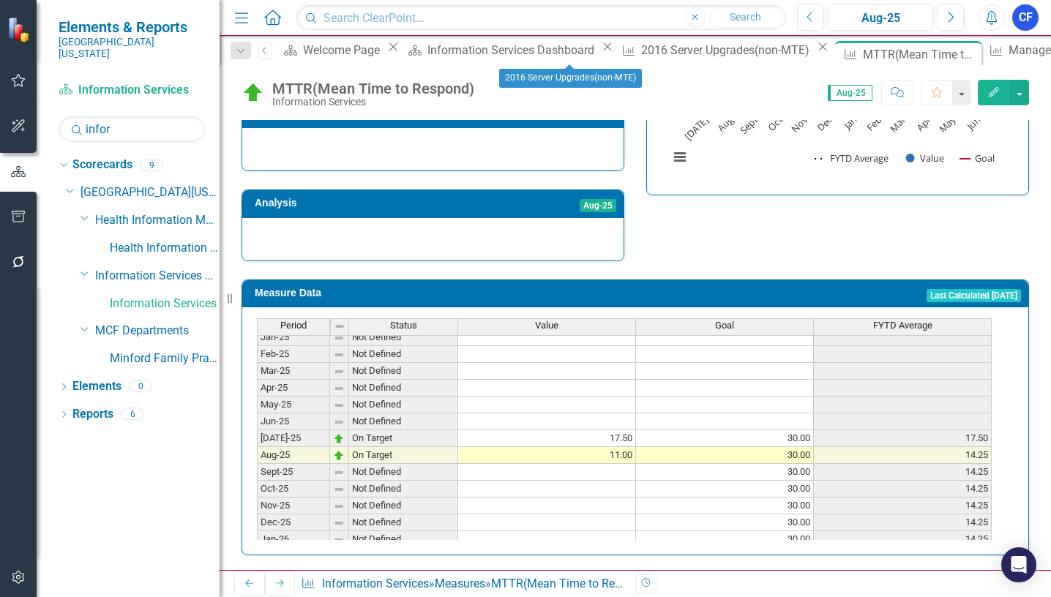
click at [819, 51] on icon at bounding box center [823, 47] width 8 height 8
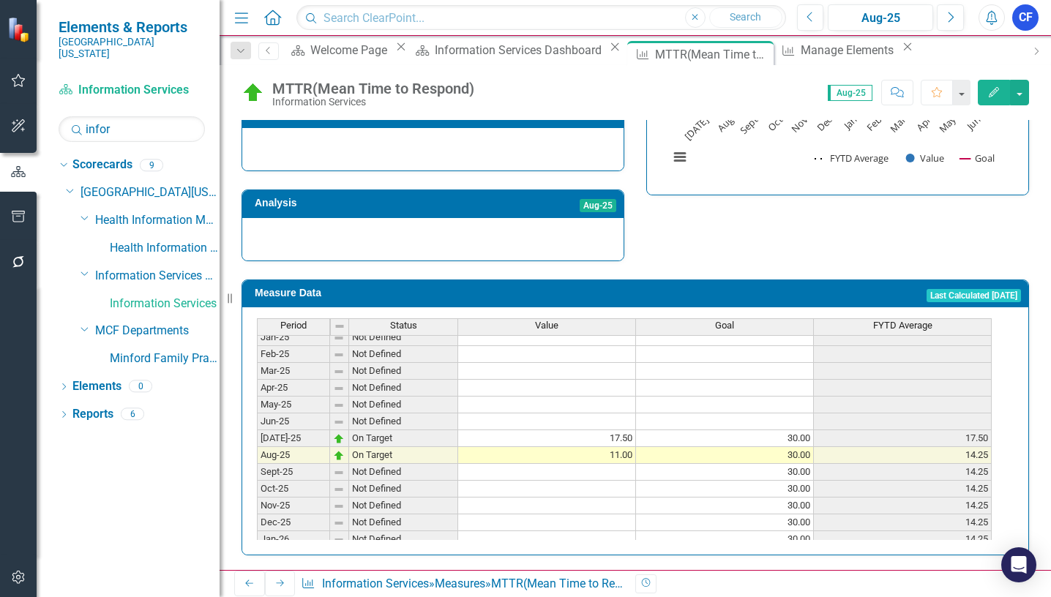
click at [277, 583] on icon "Next" at bounding box center [281, 583] width 12 height 9
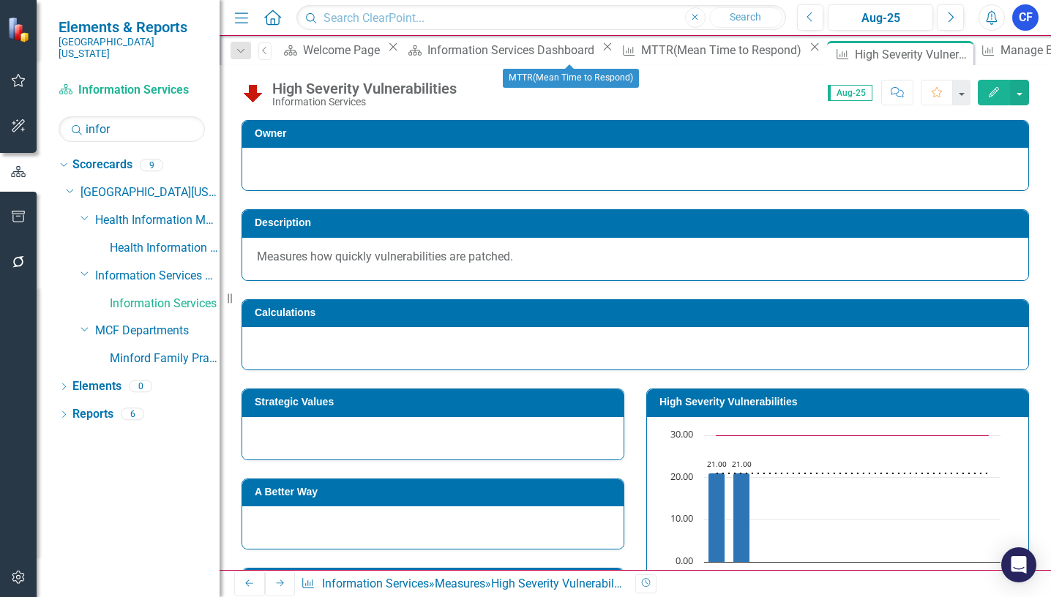
click at [808, 53] on icon "Close" at bounding box center [815, 47] width 15 height 12
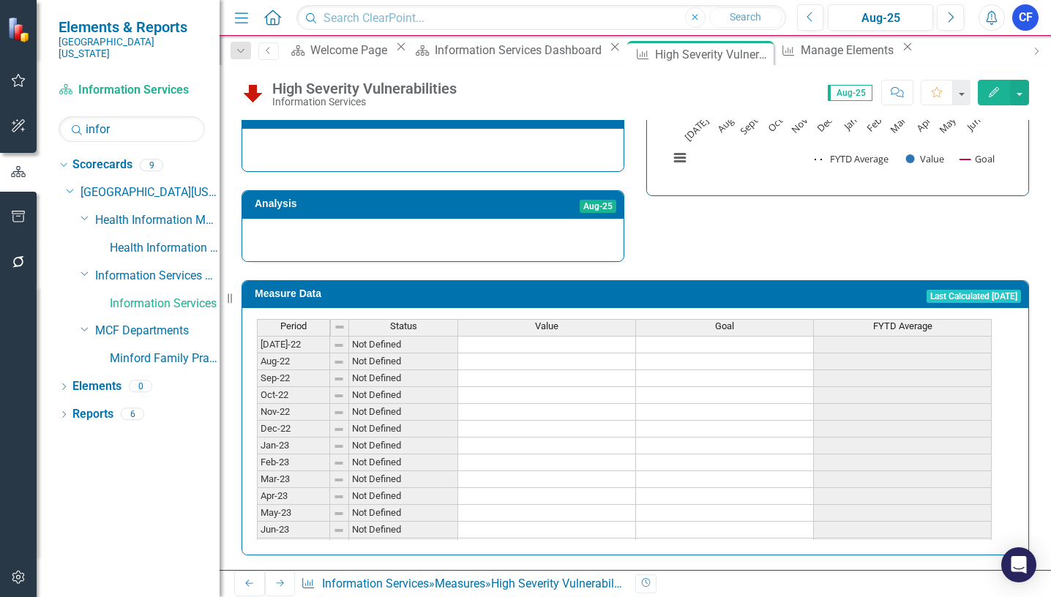
scroll to position [474, 0]
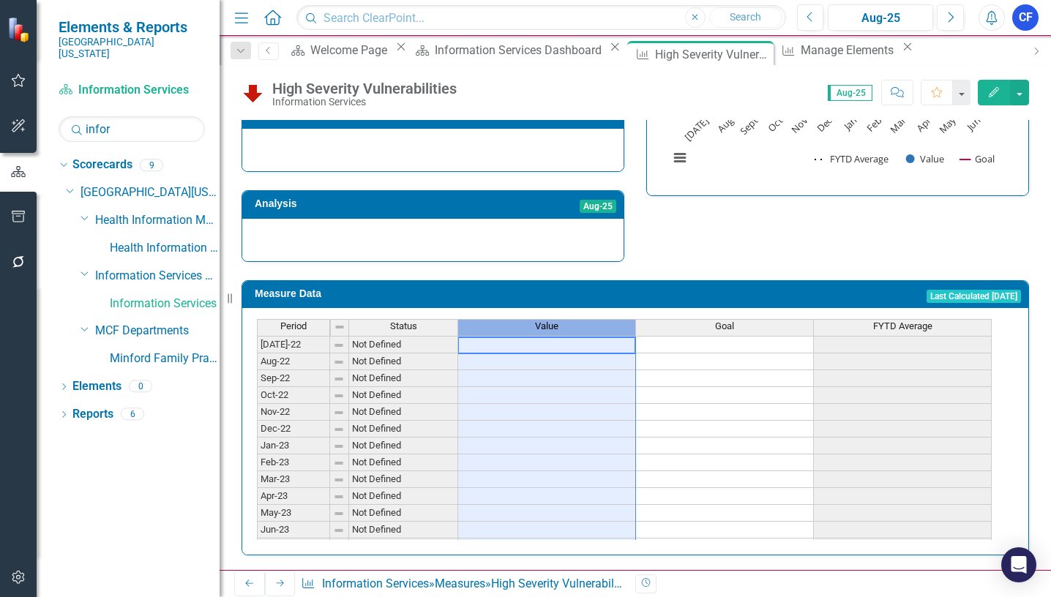
click at [554, 324] on span "Value" at bounding box center [546, 326] width 23 height 10
click at [553, 324] on span "Value" at bounding box center [546, 326] width 23 height 10
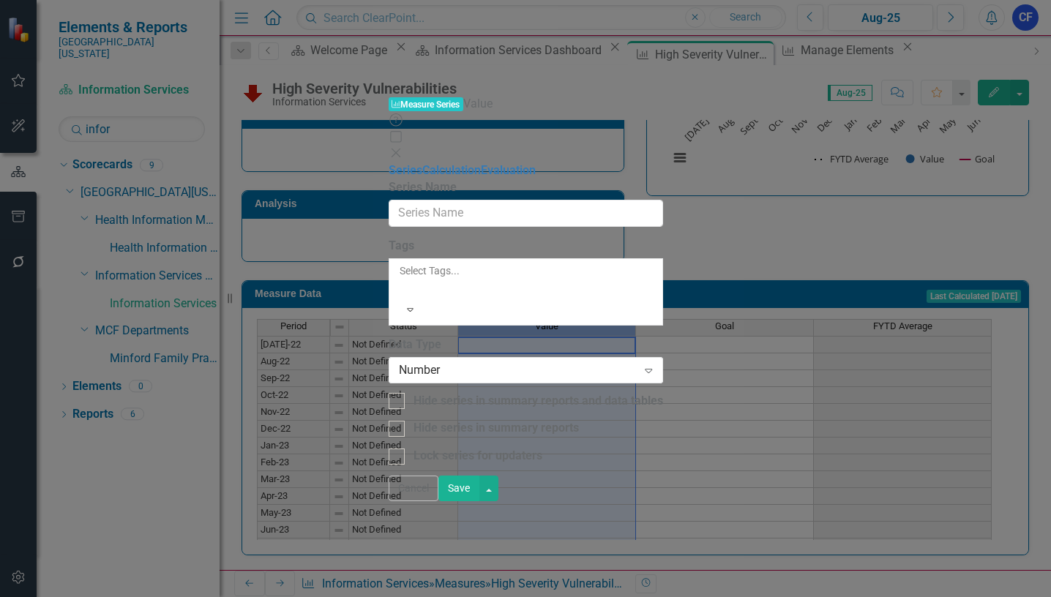
type input "Value"
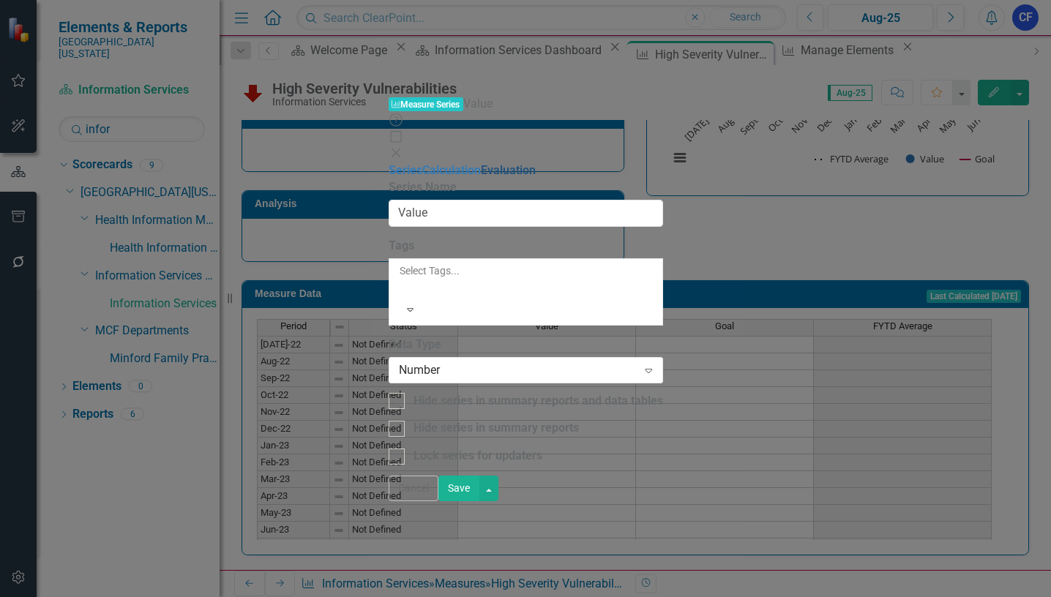
click at [481, 163] on link "Evaluation" at bounding box center [508, 170] width 55 height 14
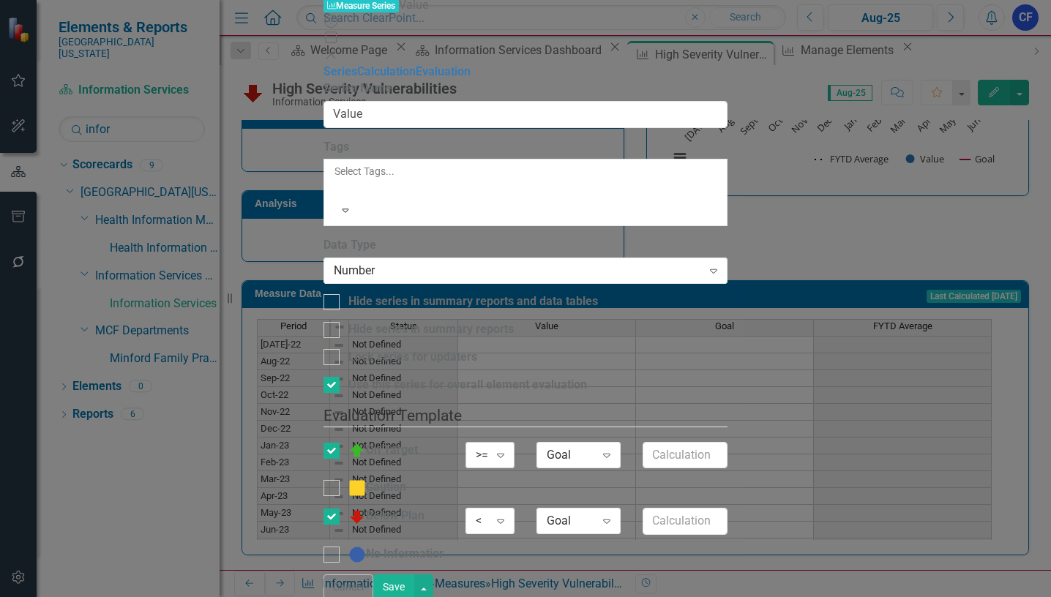
click at [508, 450] on icon "Expand" at bounding box center [500, 456] width 15 height 12
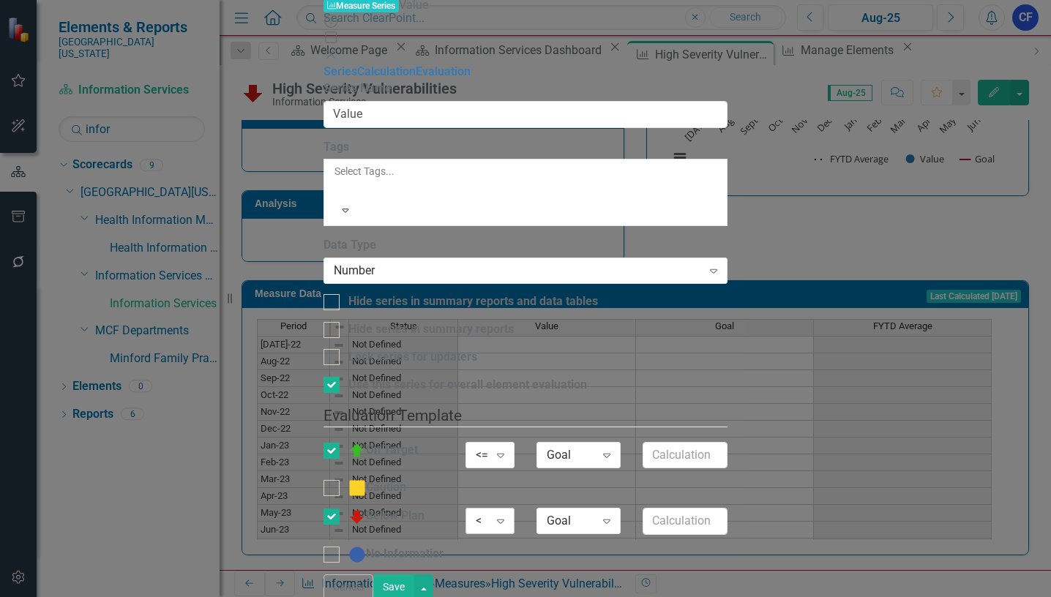
click at [508, 515] on icon "Expand" at bounding box center [500, 521] width 15 height 12
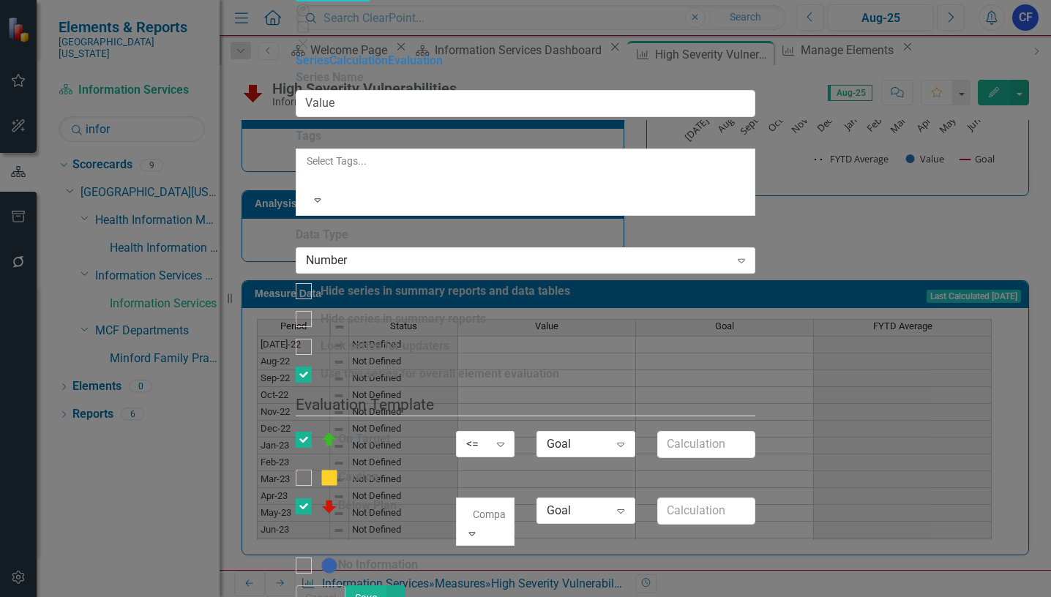
click at [647, 597] on div ">" at bounding box center [525, 605] width 1051 height 17
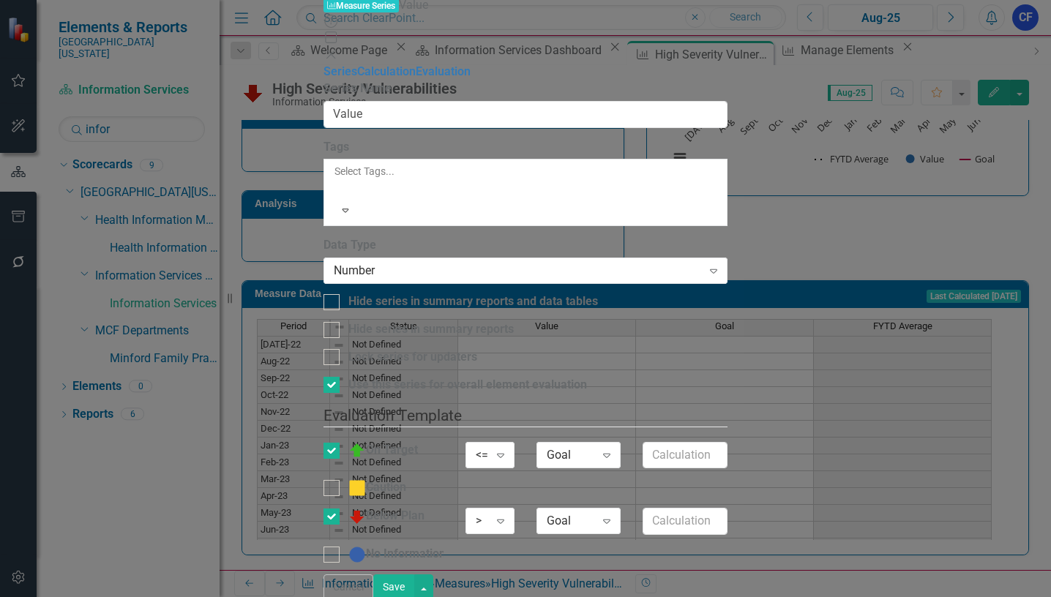
click at [414, 582] on button "Save" at bounding box center [393, 588] width 41 height 26
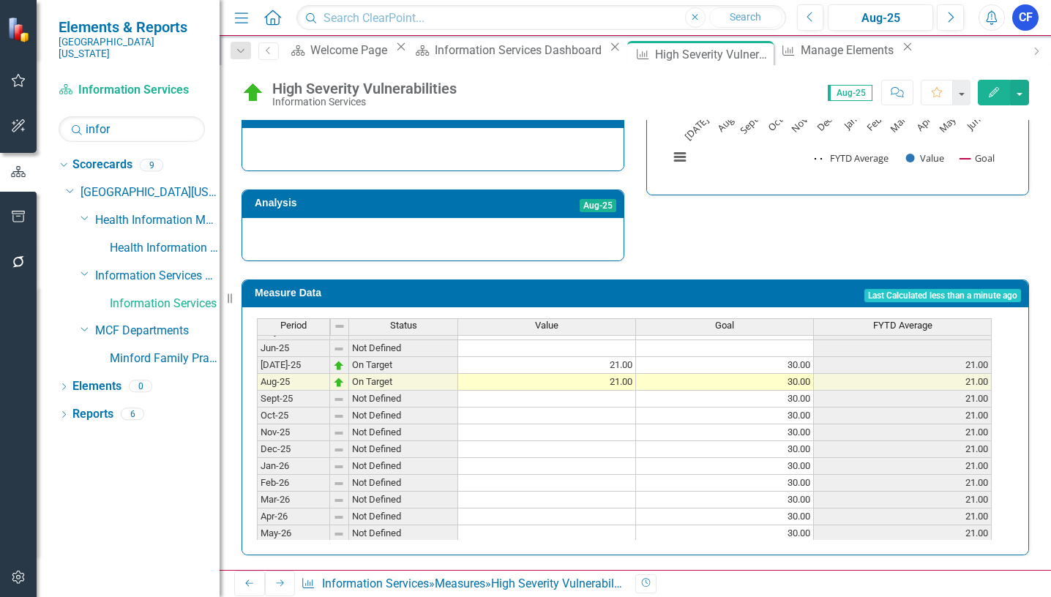
scroll to position [475, 0]
click at [275, 582] on icon "Next" at bounding box center [281, 583] width 12 height 9
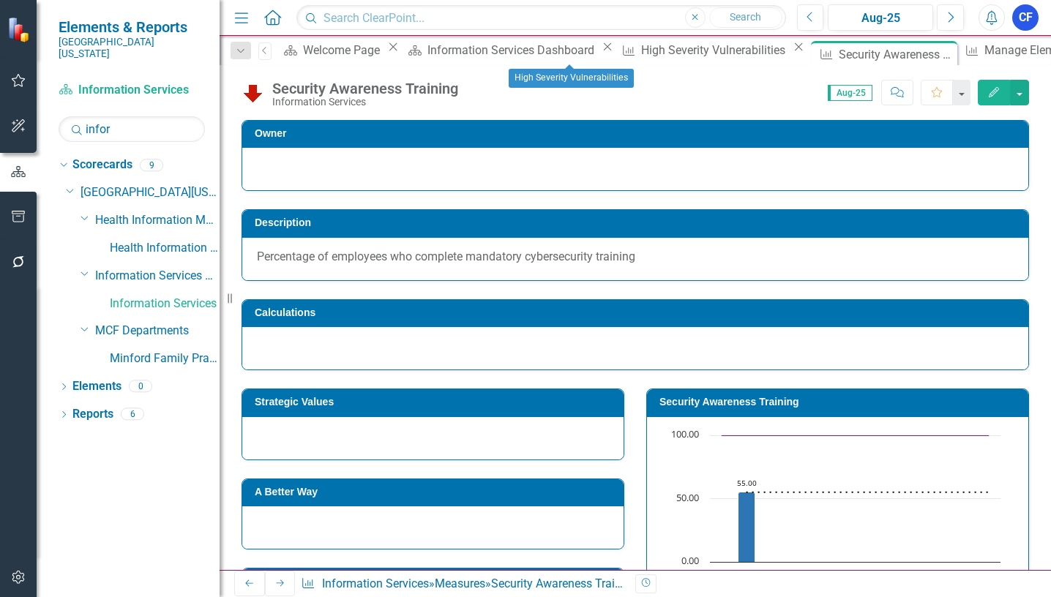
click at [791, 53] on icon "Close" at bounding box center [798, 47] width 15 height 12
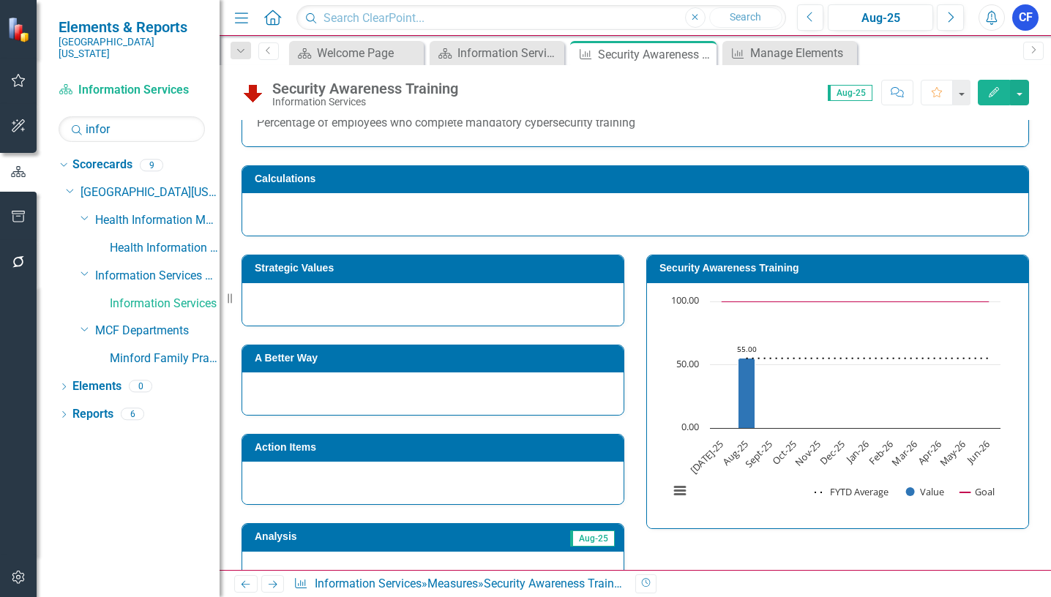
scroll to position [108, 0]
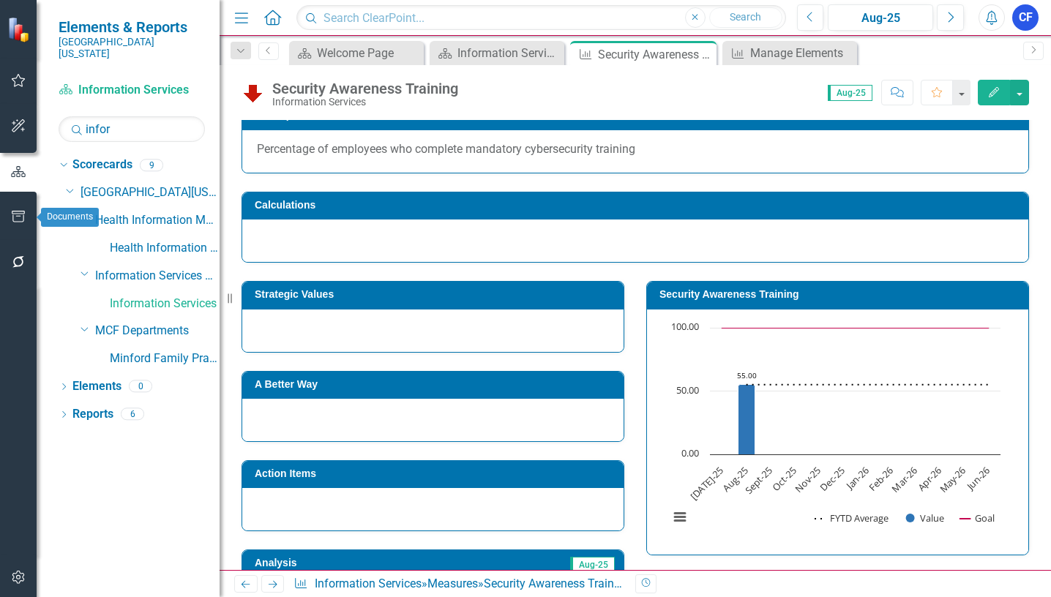
click at [21, 215] on icon "button" at bounding box center [18, 217] width 15 height 12
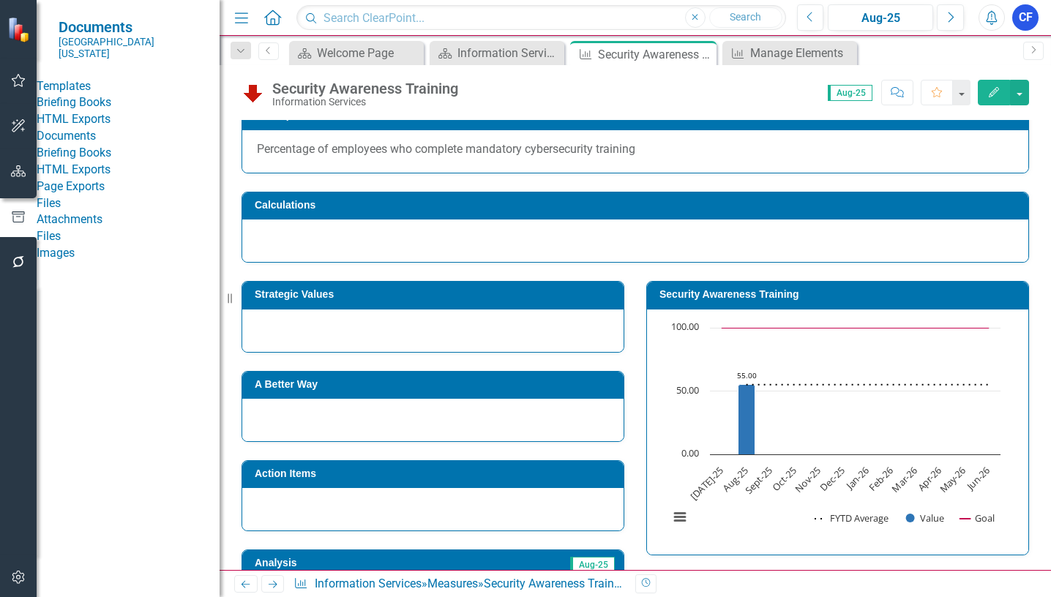
click at [106, 124] on link "HTML Exports" at bounding box center [128, 119] width 183 height 17
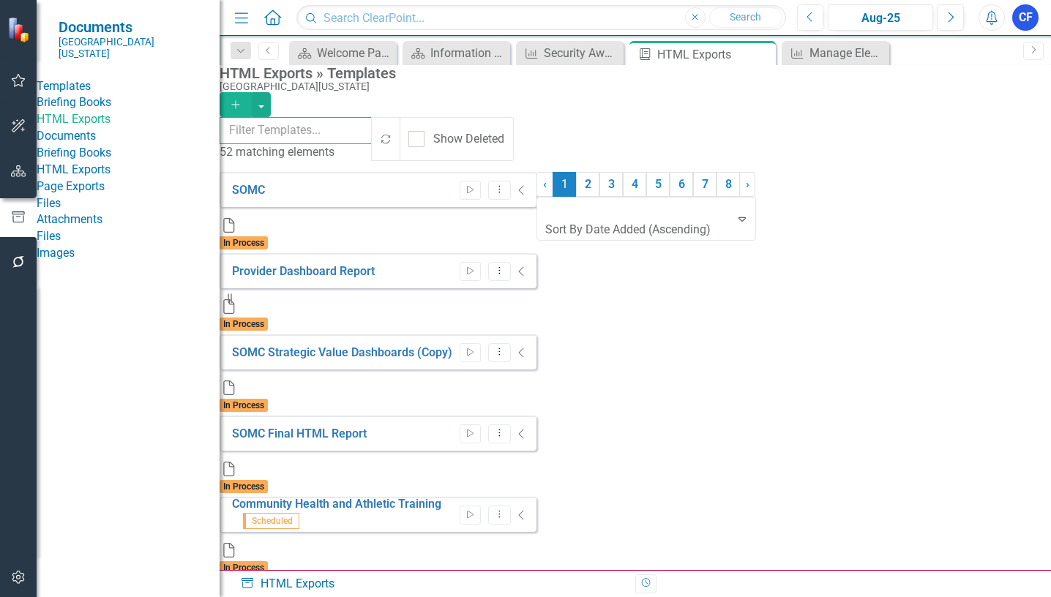
click at [329, 128] on input "text" at bounding box center [296, 130] width 153 height 27
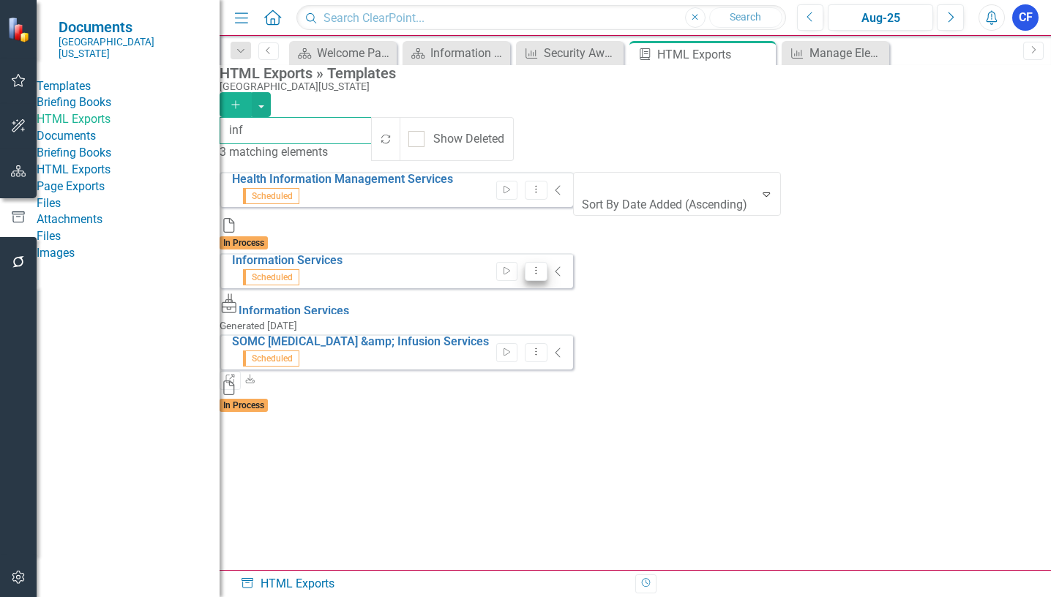
type input "inf"
click at [548, 262] on button "Dropdown Menu" at bounding box center [536, 272] width 23 height 20
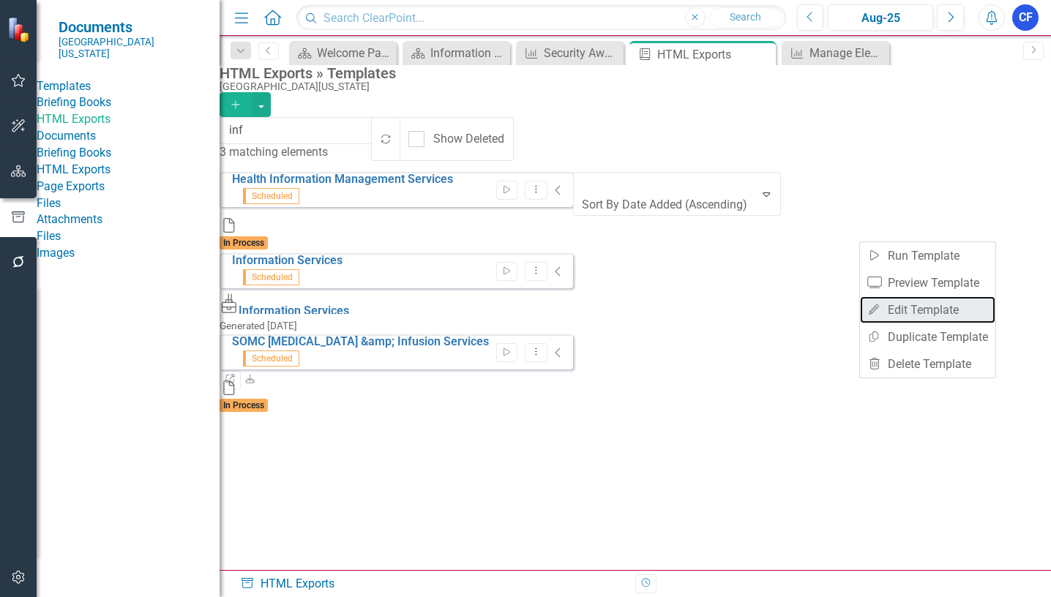
click at [940, 308] on link "Edit Edit Template" at bounding box center [927, 310] width 135 height 27
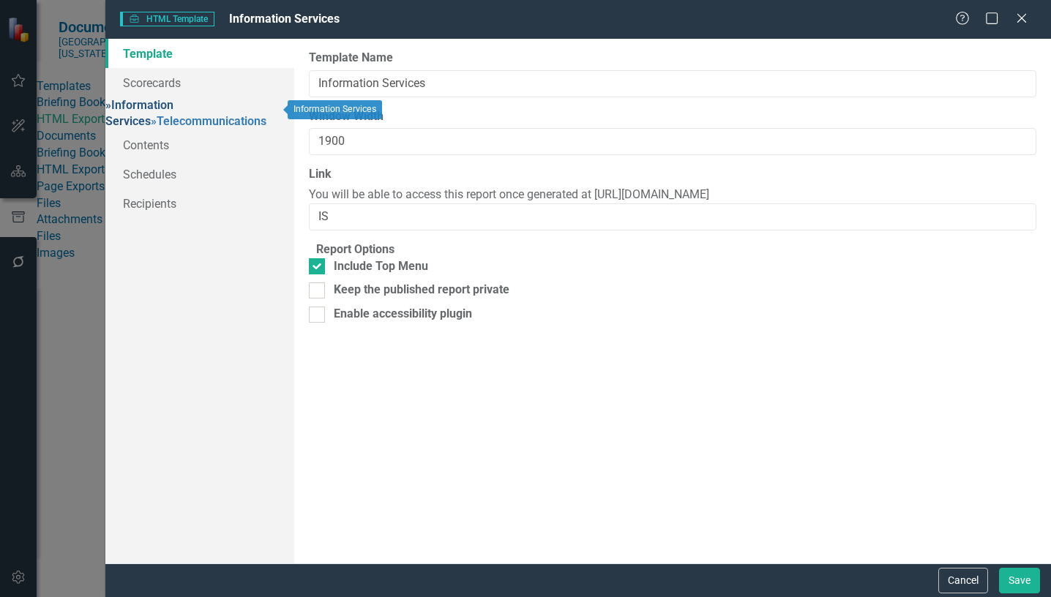
click at [174, 111] on link "» Information Services" at bounding box center [139, 113] width 68 height 31
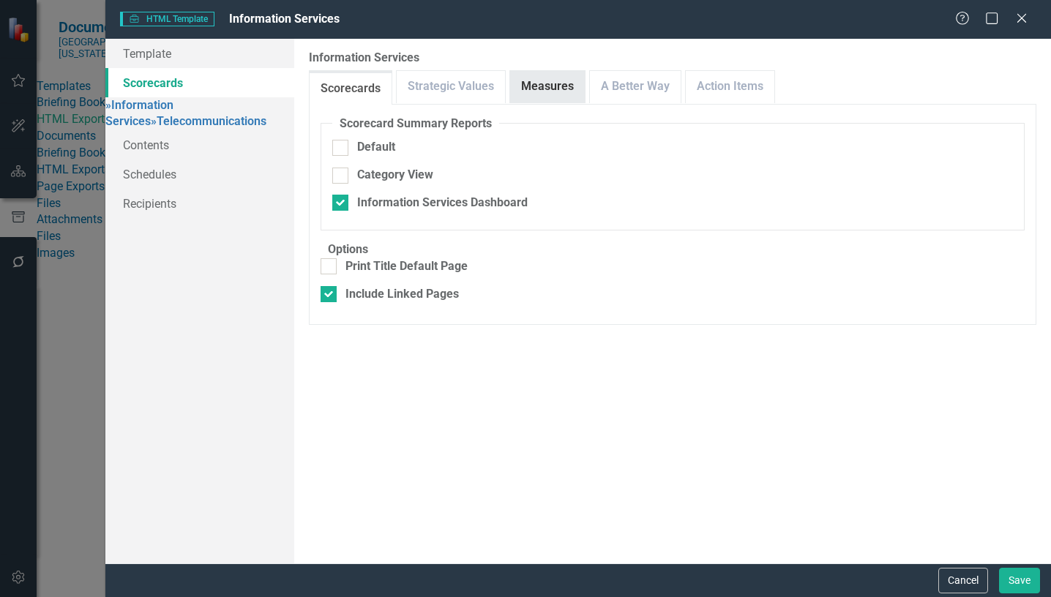
click at [564, 86] on link "Measures" at bounding box center [547, 86] width 75 height 31
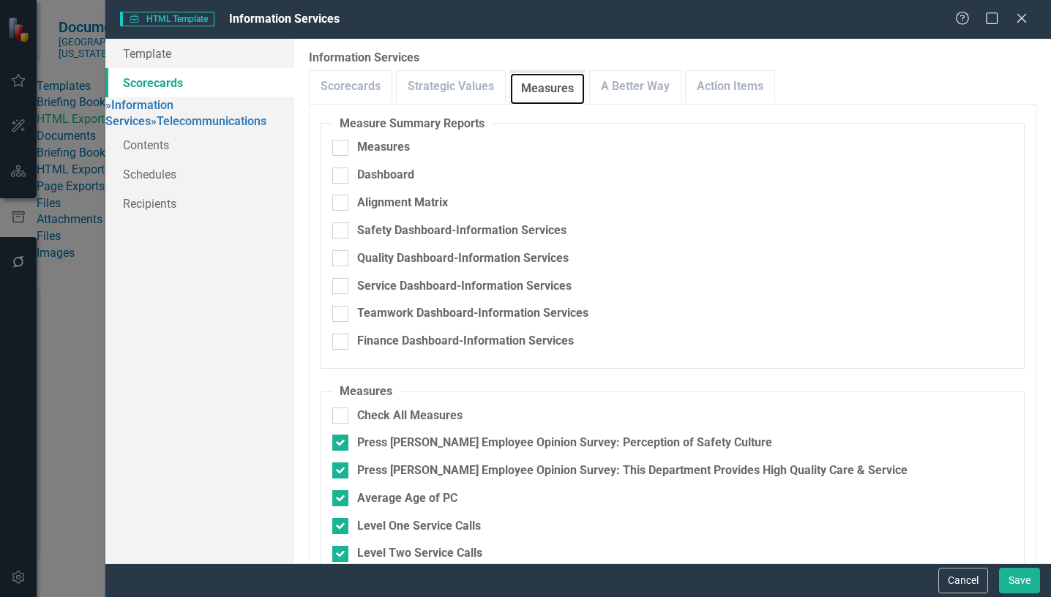
scroll to position [220, 0]
checkbox input "true"
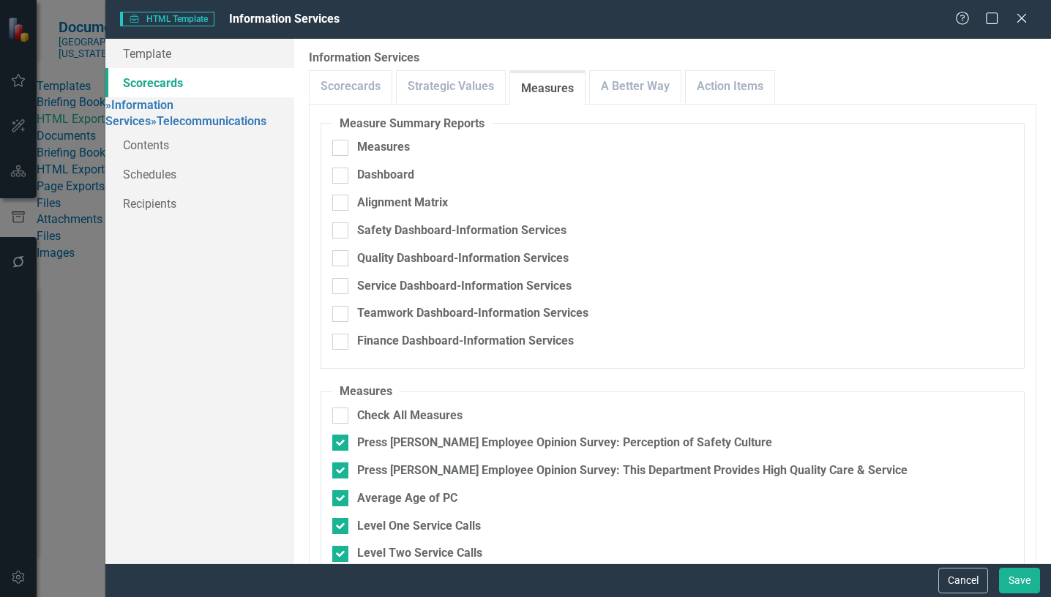
checkbox input "true"
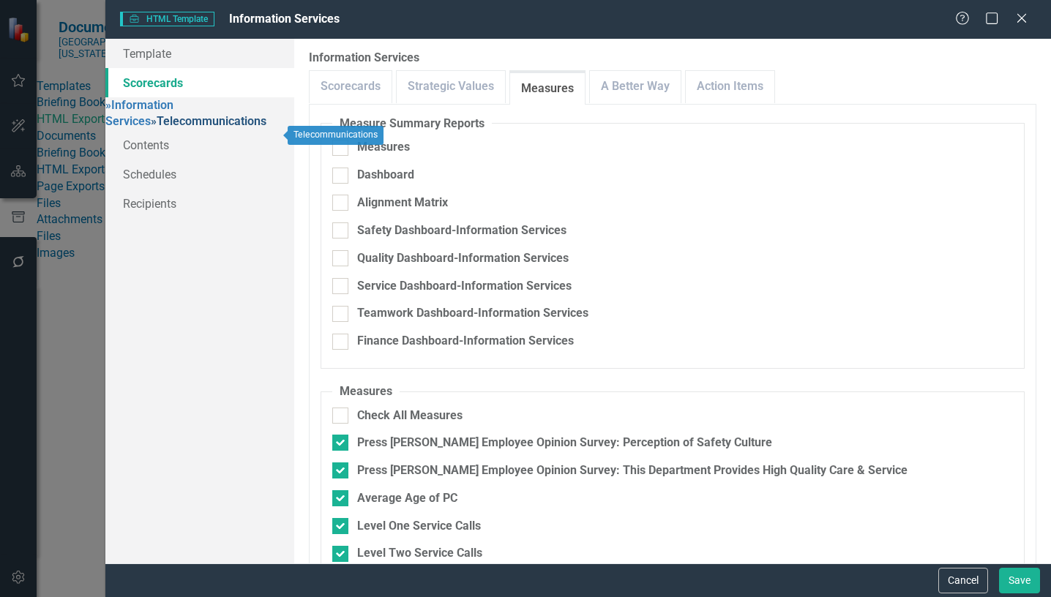
click at [201, 128] on link "» Telecommunications" at bounding box center [209, 121] width 116 height 14
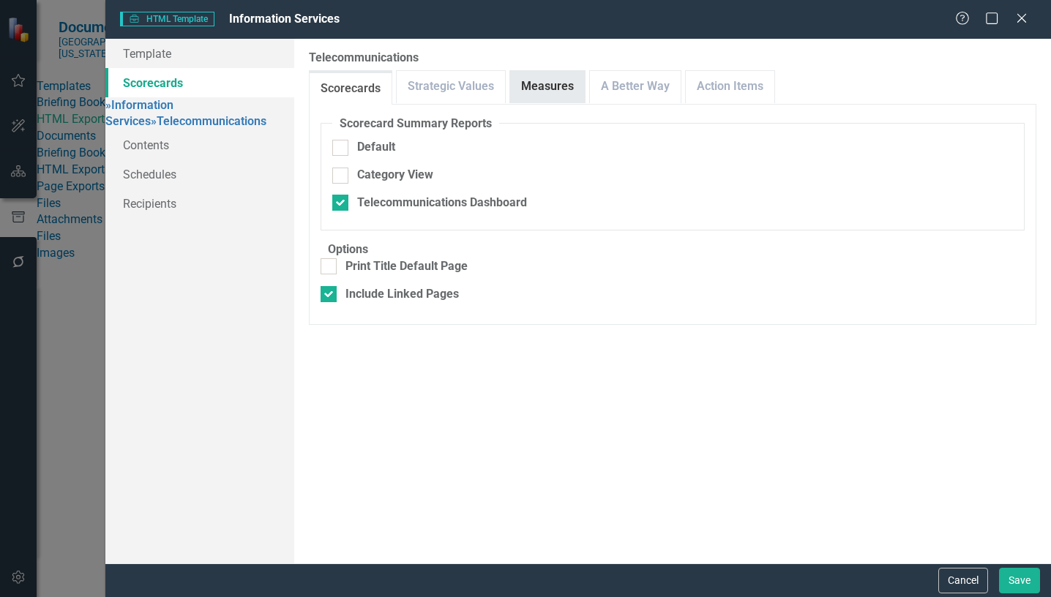
click at [539, 90] on link "Measures" at bounding box center [547, 86] width 75 height 31
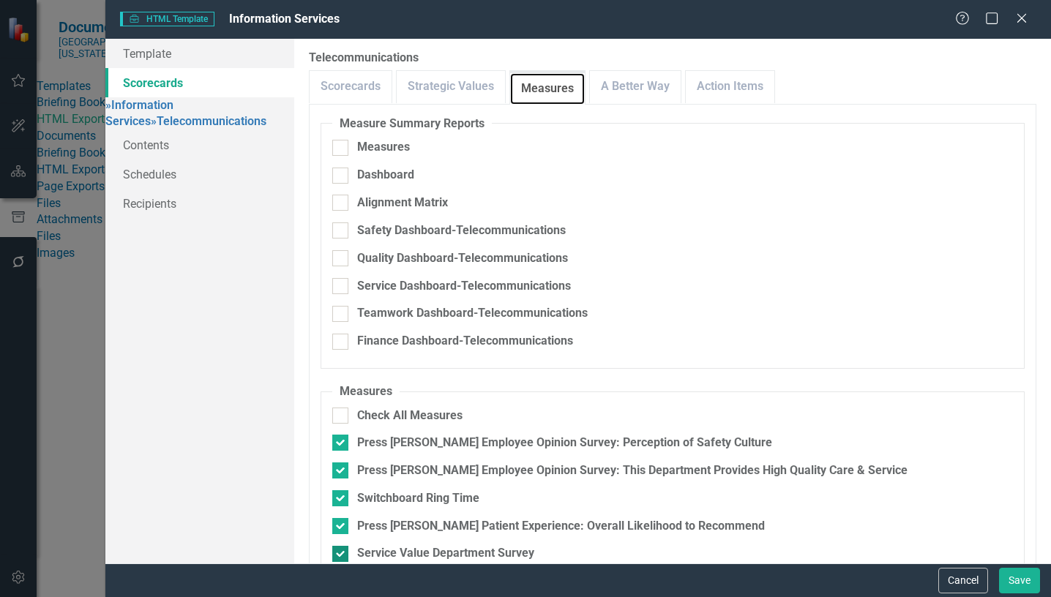
scroll to position [213, 0]
click at [1014, 580] on button "Save" at bounding box center [1019, 581] width 41 height 26
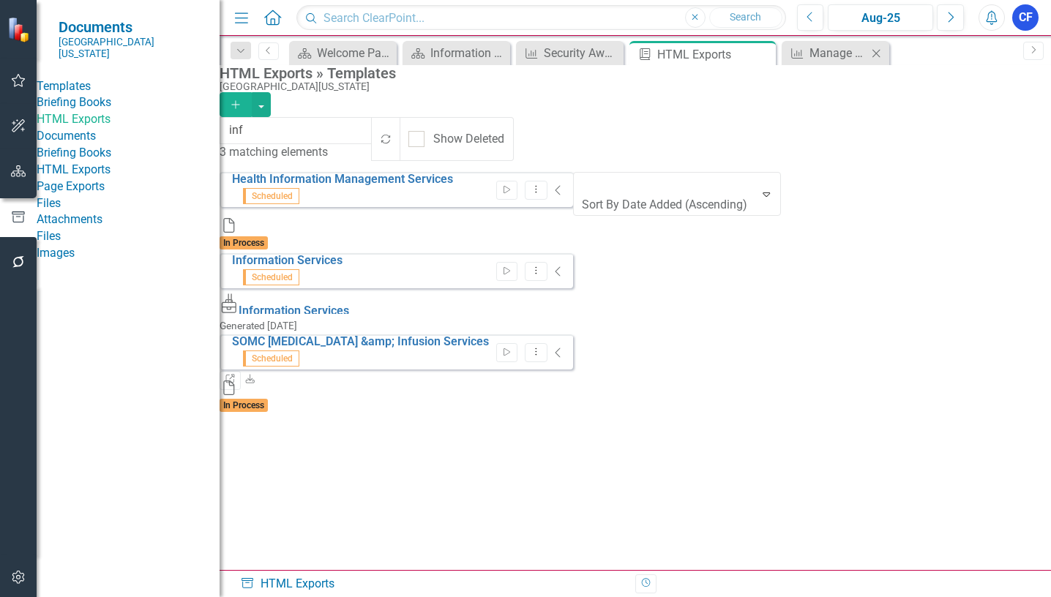
click at [883, 51] on icon "Close" at bounding box center [876, 54] width 15 height 12
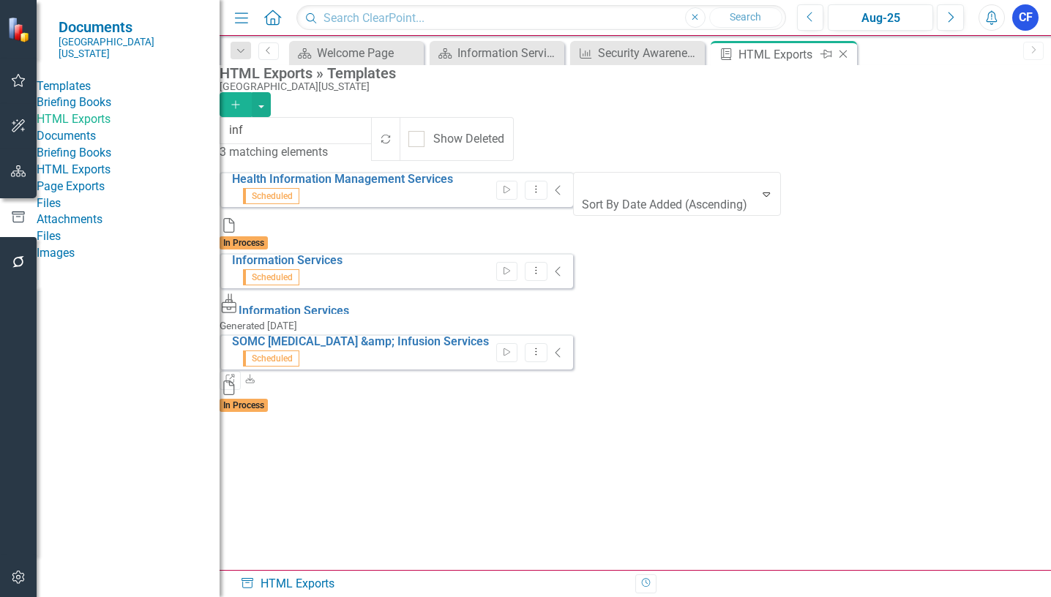
drag, startPoint x: 846, startPoint y: 52, endPoint x: 810, endPoint y: 45, distance: 37.3
click at [845, 52] on icon "Close" at bounding box center [843, 54] width 15 height 12
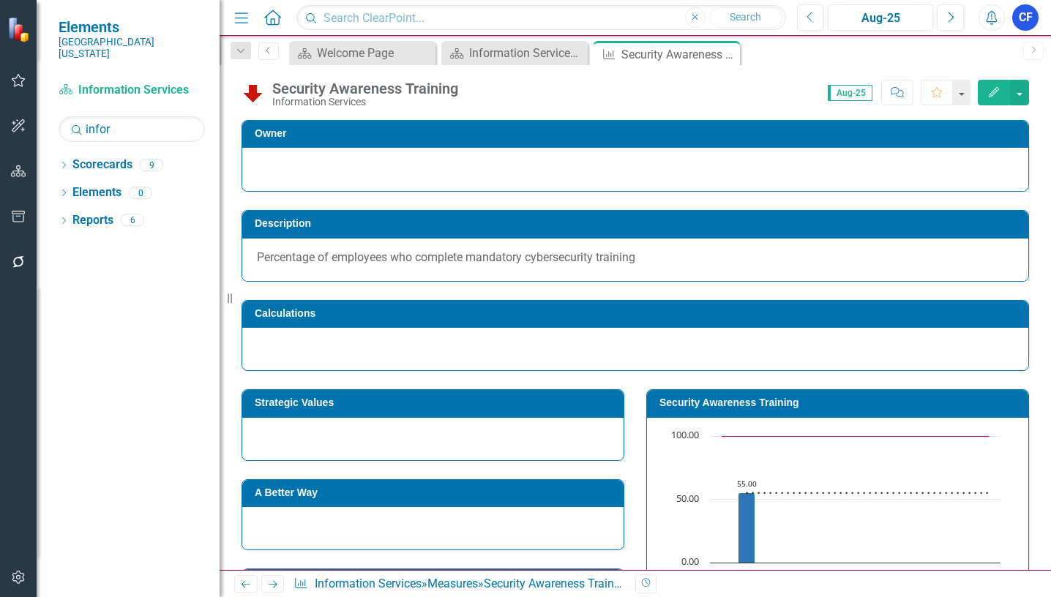
click at [0, 0] on icon "Close" at bounding box center [0, 0] width 0 height 0
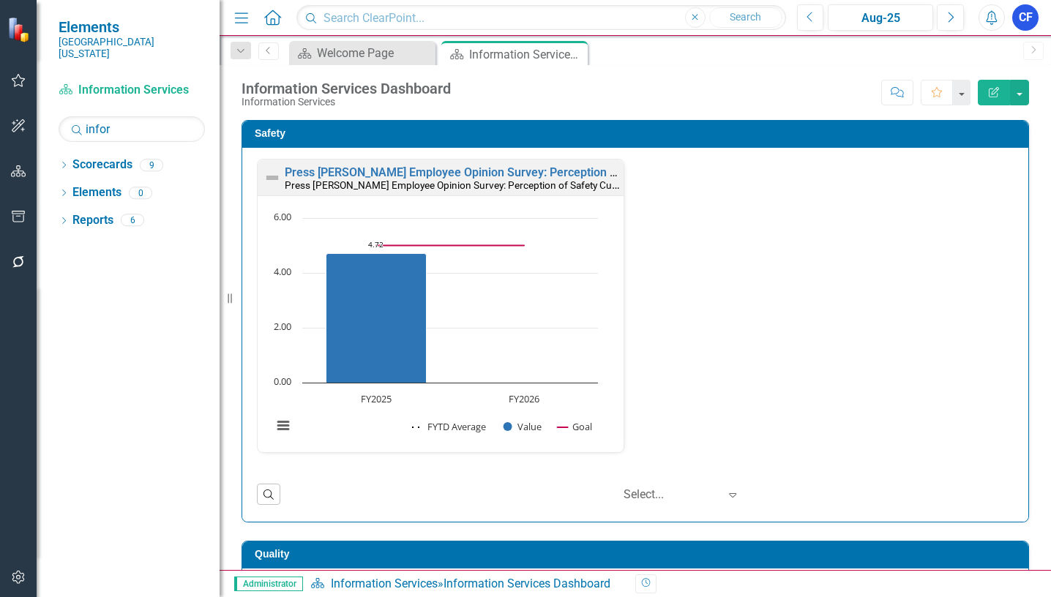
click at [0, 0] on icon at bounding box center [0, 0] width 0 height 0
